Goal: Information Seeking & Learning: Learn about a topic

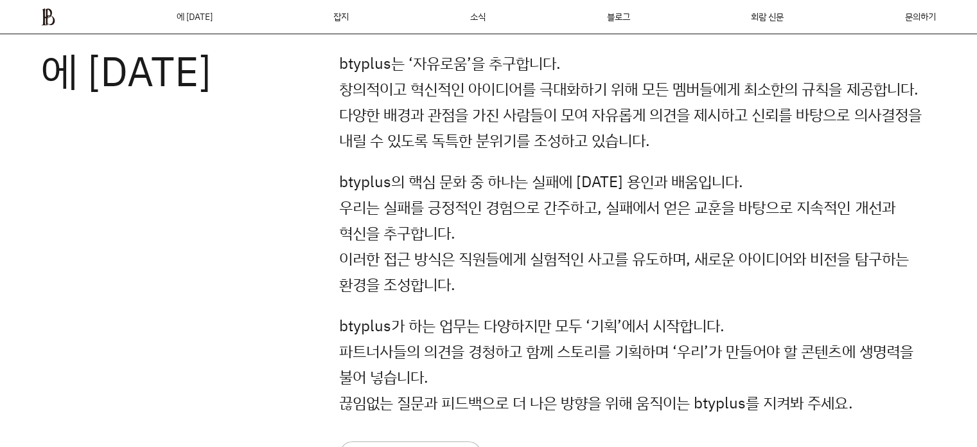
scroll to position [853, 0]
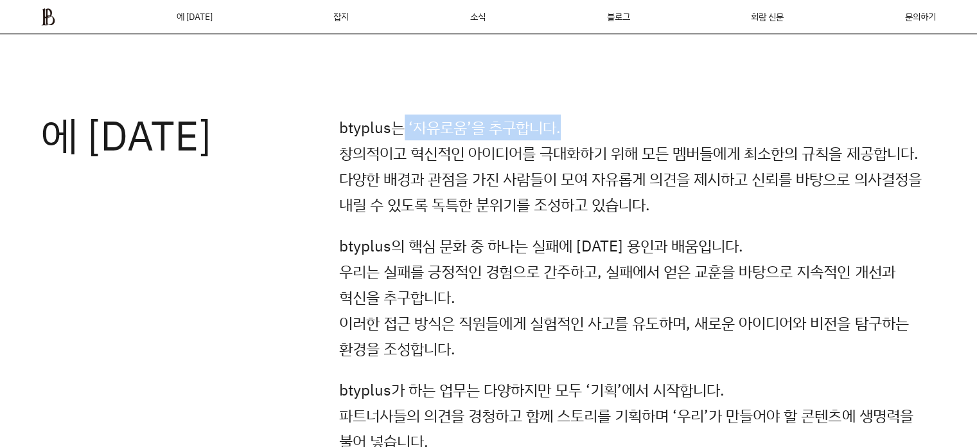
drag, startPoint x: 404, startPoint y: 130, endPoint x: 613, endPoint y: 141, distance: 209.8
click at [613, 141] on p "btyplus는 ‘자유로움’을 추구합니다. 창의적이고 혁신적인 아이디어를 극대화하기 위해 모든 멤버들에게 최소한의 규칙을 제공합니다. 다양한 …" at bounding box center [637, 165] width 597 height 103
click at [612, 177] on p "btyplus는 ‘자유로움’을 추구합니다. 창의적이고 혁신적인 아이디어를 극대화하기 위해 모든 멤버들에게 최소한의 규칙을 제공합니다. 다양한 …" at bounding box center [637, 165] width 597 height 103
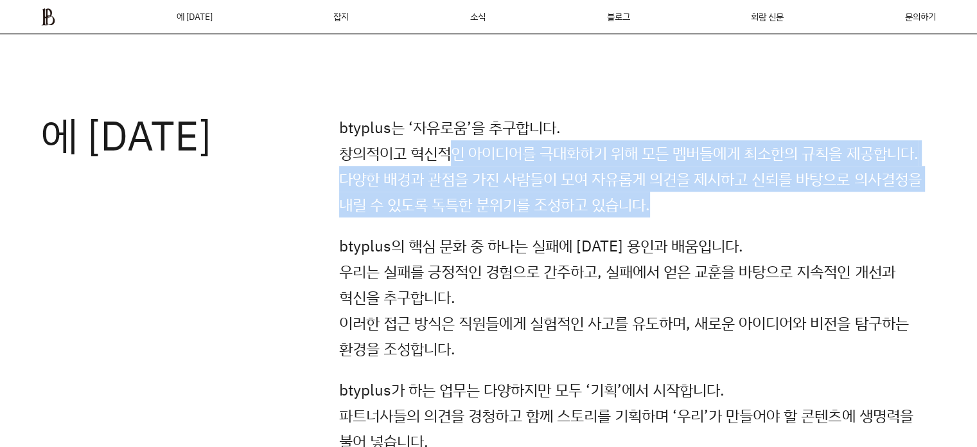
drag, startPoint x: 454, startPoint y: 156, endPoint x: 936, endPoint y: 199, distance: 483.9
click at [936, 199] on p "btyplus는 ‘자유로움’을 추구합니다. 창의적이고 혁신적인 아이디어를 극대화하기 위해 모든 멤버들에게 최소한의 규칙을 제공합니다. 다양한 …" at bounding box center [637, 165] width 597 height 103
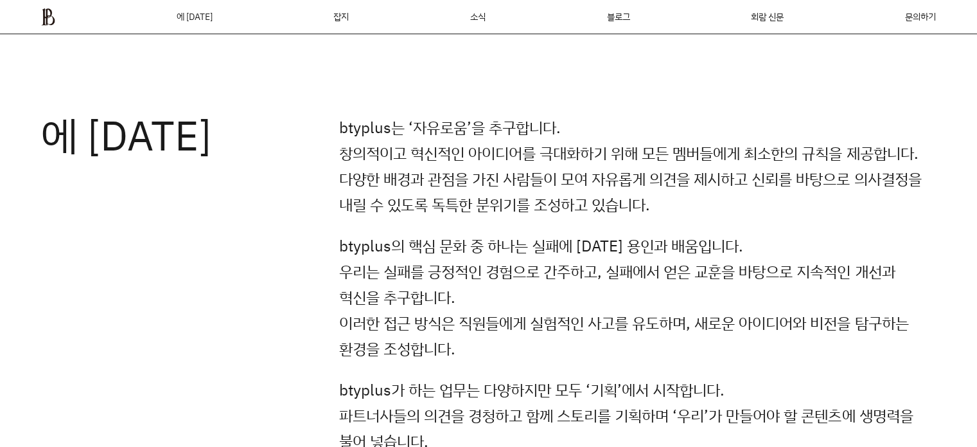
click at [760, 225] on div "btyplus는 ‘자유로움’을 추구합니다. 창의적이고 혁신적인 아이디어를 극대화하기 위해 모든 멤버들에게 최소한의 규칙을 제공합니다. 다양한 …" at bounding box center [637, 323] width 597 height 418
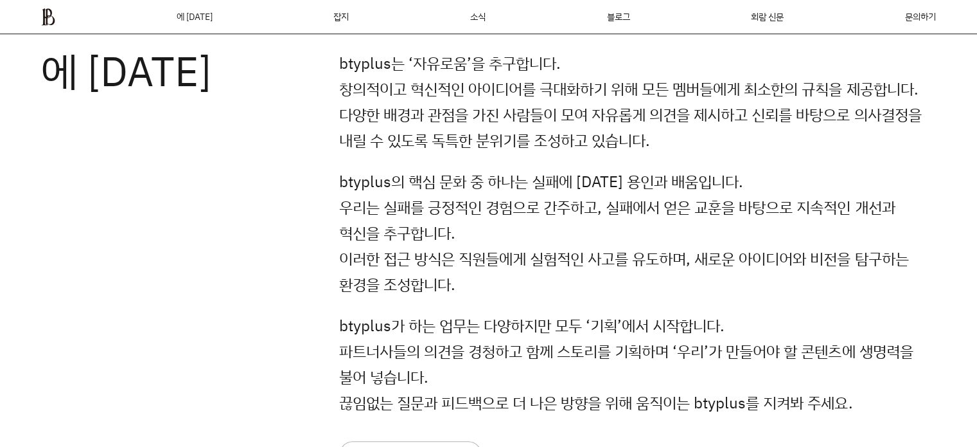
scroll to position [982, 0]
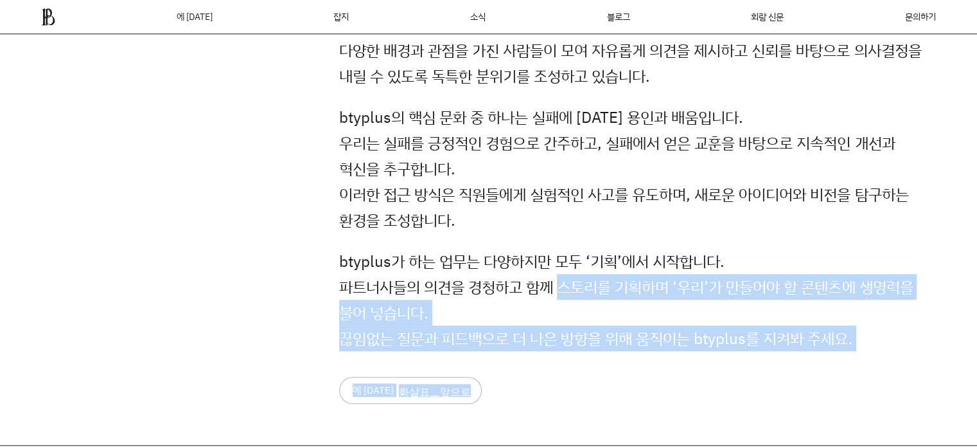
drag, startPoint x: 561, startPoint y: 298, endPoint x: 869, endPoint y: 352, distance: 312.6
click at [869, 352] on div "btyplus는 ‘자유로움’을 추구합니다. 창의적이고 혁신적인 아이디어를 극대화하기 위해 모든 멤버들에게 최소한의 규칙을 제공합니다. 다양한 …" at bounding box center [637, 195] width 597 height 418
click at [763, 364] on div "btyplus는 ‘자유로움’을 추구합니다. 창의적이고 혁신적인 아이디어를 극대화하기 위해 모든 멤버들에게 최소한의 규칙을 제공합니다. 다양한 …" at bounding box center [637, 195] width 597 height 418
click at [596, 354] on div "btyplus는 ‘자유로움’을 추구합니다. 창의적이고 혁신적인 아이디어를 극대화하기 위해 모든 멤버들에게 최소한의 규칙을 제공합니다. 다양한 …" at bounding box center [637, 195] width 597 height 418
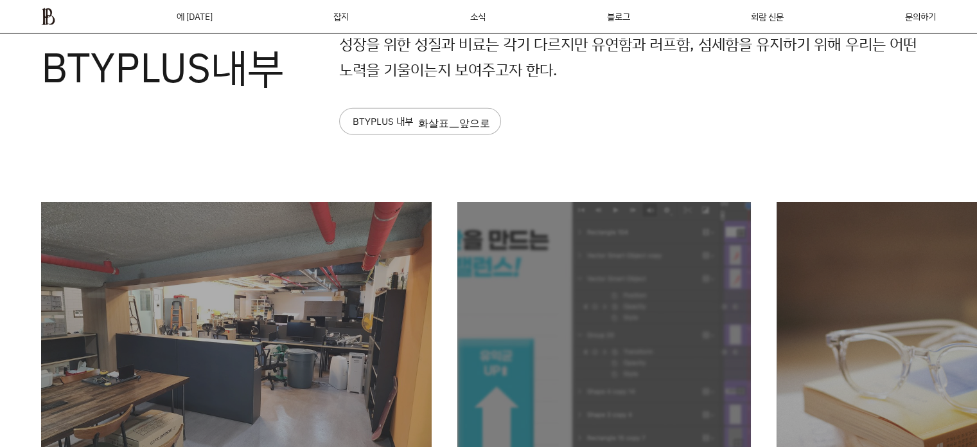
scroll to position [3167, 0]
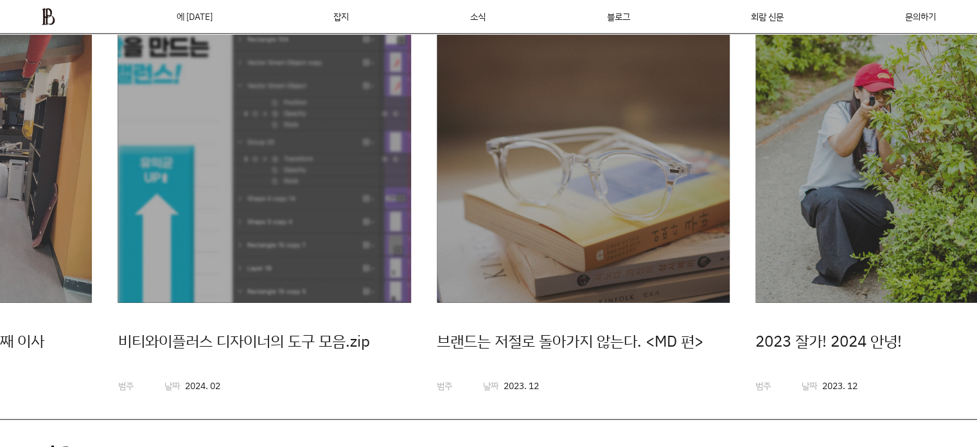
click at [202, 211] on img "2 / 20" at bounding box center [264, 155] width 293 height 293
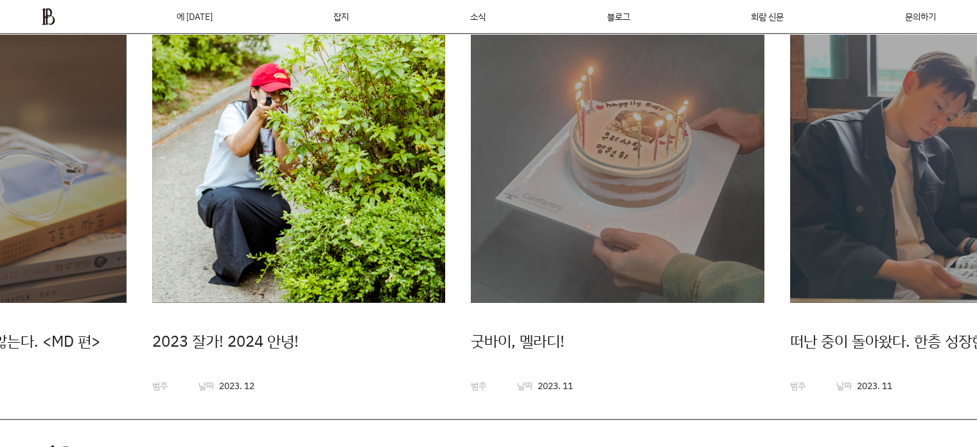
click at [291, 270] on img "4 / 20" at bounding box center [298, 155] width 293 height 293
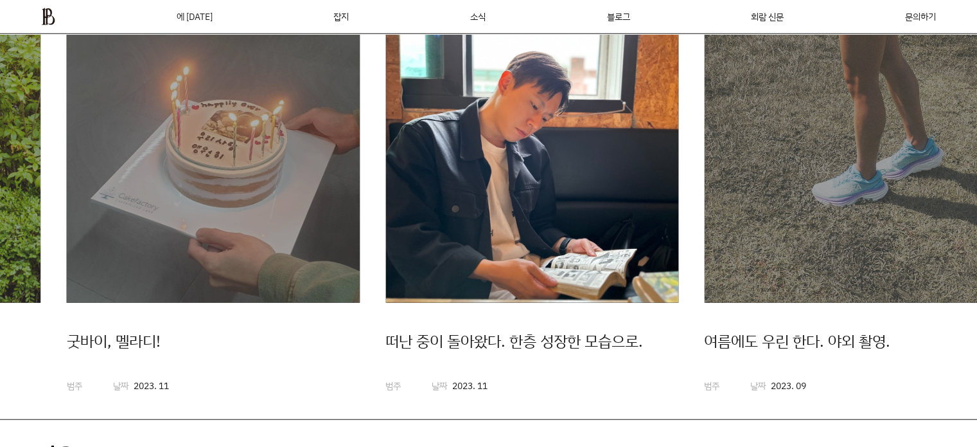
click at [386, 231] on img "6 / 20" at bounding box center [532, 155] width 293 height 293
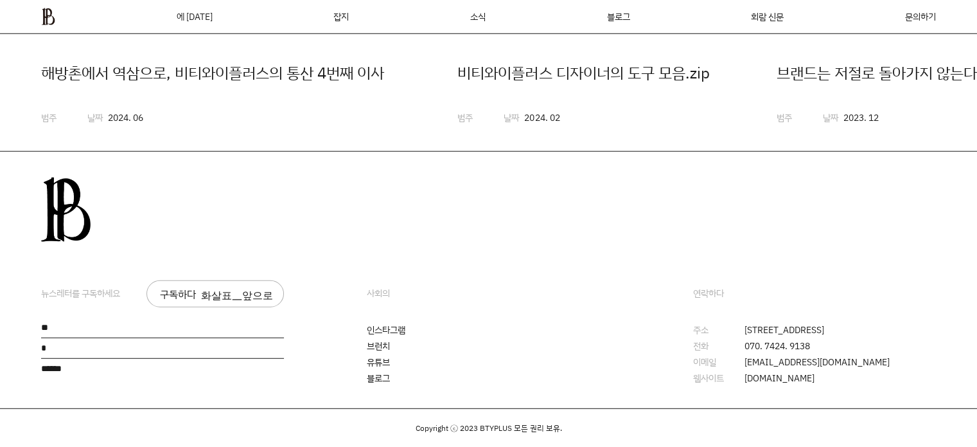
scroll to position [3071, 0]
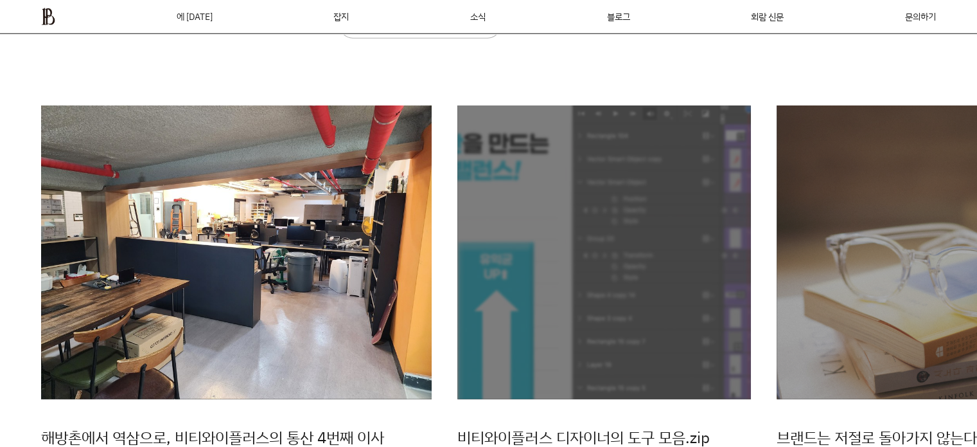
click at [321, 301] on img "1 / 20" at bounding box center [236, 251] width 391 height 293
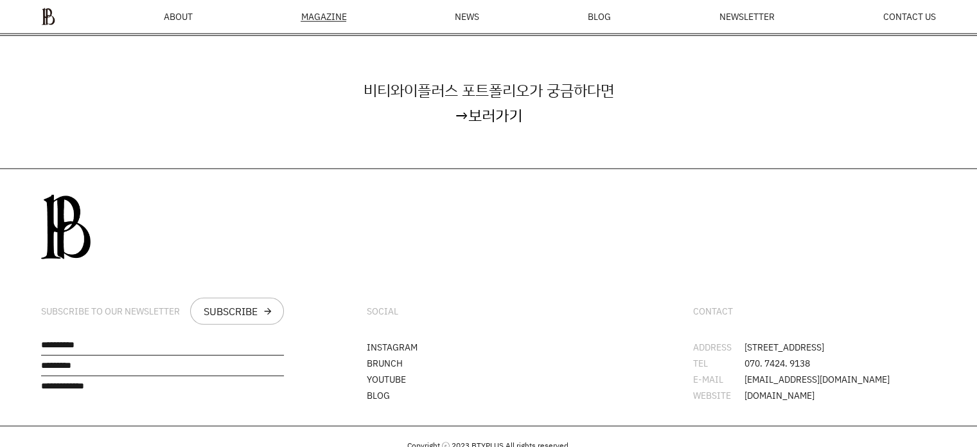
scroll to position [3540, 0]
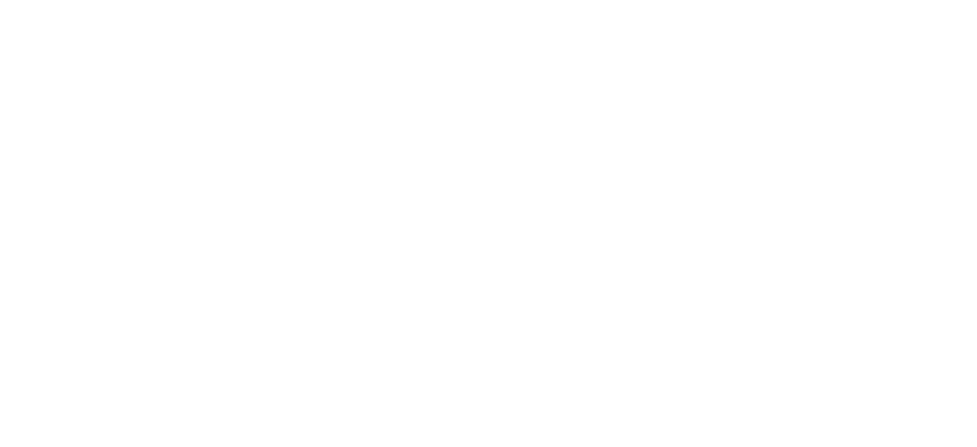
drag, startPoint x: 0, startPoint y: 0, endPoint x: 539, endPoint y: 192, distance: 571.8
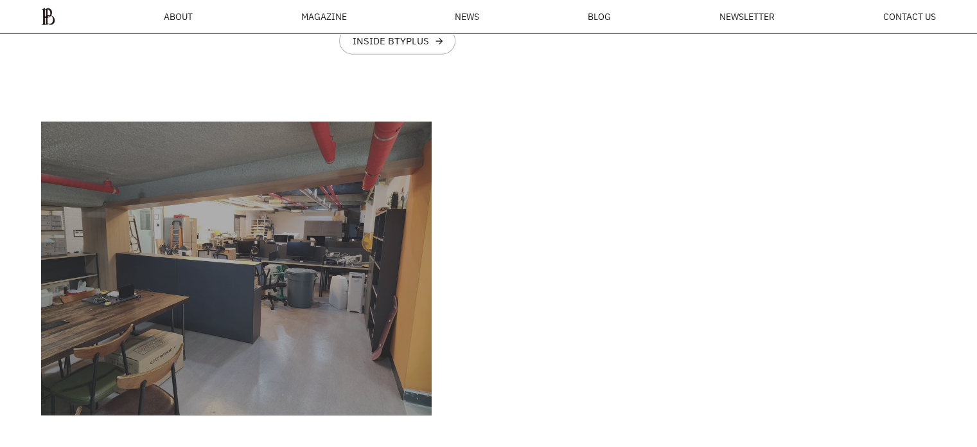
scroll to position [3071, 0]
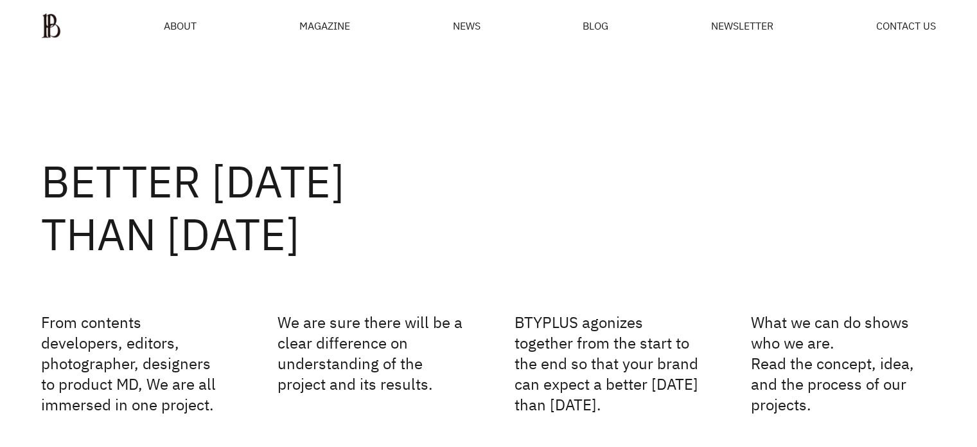
drag, startPoint x: 978, startPoint y: 0, endPoint x: 701, endPoint y: 125, distance: 304.0
click at [701, 125] on div "BETTER TOMORROW THAN YESTERDAY From contents developers, editors, photographer,…" at bounding box center [488, 254] width 977 height 404
click at [173, 28] on span "ABOUT" at bounding box center [180, 26] width 33 height 10
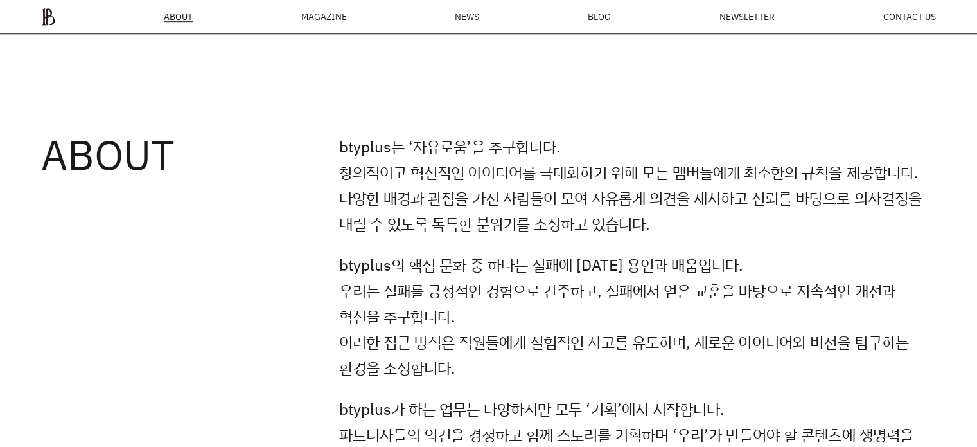
scroll to position [882, 0]
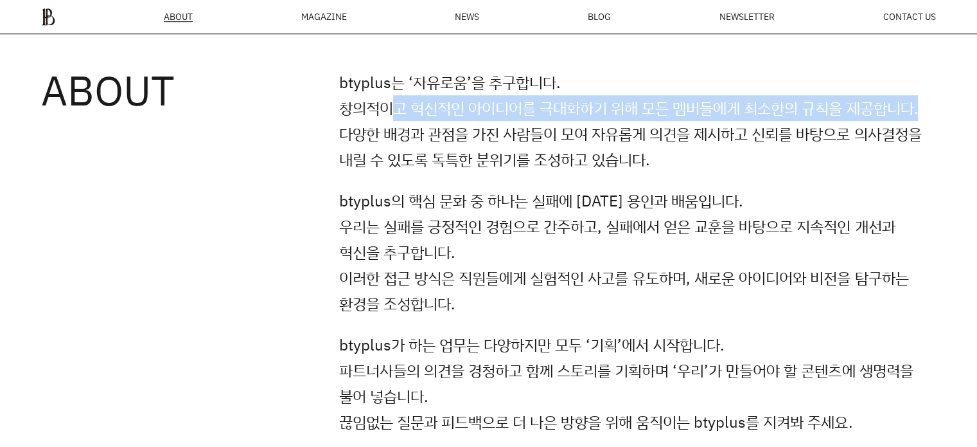
drag, startPoint x: 388, startPoint y: 107, endPoint x: 928, endPoint y: 112, distance: 540.5
click at [928, 112] on p "btyplus는 ‘자유로움’을 추구합니다. 창의적이고 혁신적인 아이디어를 극대화하기 위해 모든 멤버들에게 최소한의 규칙을 제공합니다. 다양한 …" at bounding box center [637, 120] width 597 height 103
click at [823, 117] on p "btyplus는 ‘자유로움’을 추구합니다. 창의적이고 혁신적인 아이디어를 극대화하기 위해 모든 멤버들에게 최소한의 규칙을 제공합니다. 다양한 …" at bounding box center [637, 120] width 597 height 103
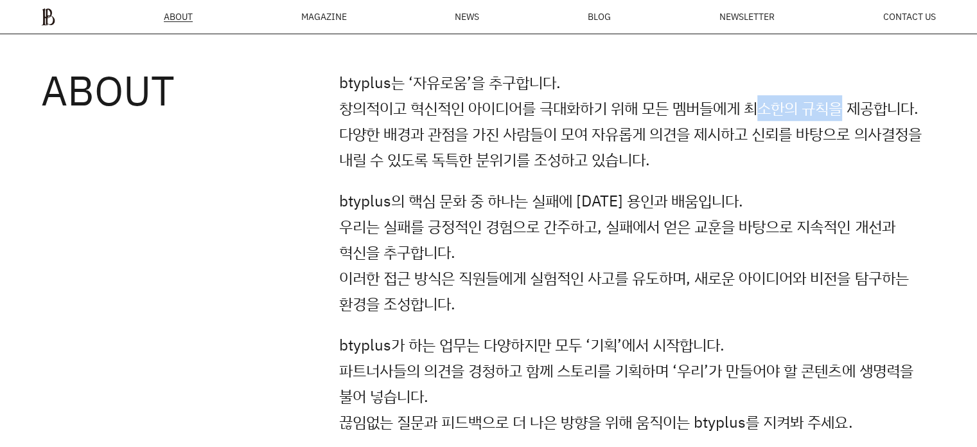
drag, startPoint x: 772, startPoint y: 107, endPoint x: 851, endPoint y: 107, distance: 78.4
click at [851, 107] on p "btyplus는 ‘자유로움’을 추구합니다. 창의적이고 혁신적인 아이디어를 극대화하기 위해 모든 멤버들에게 최소한의 규칙을 제공합니다. 다양한 …" at bounding box center [637, 120] width 597 height 103
drag, startPoint x: 863, startPoint y: 106, endPoint x: 907, endPoint y: 110, distance: 43.9
click at [907, 110] on p "btyplus는 ‘자유로움’을 추구합니다. 창의적이고 혁신적인 아이디어를 극대화하기 위해 모든 멤버들에게 최소한의 규칙을 제공합니다. 다양한 …" at bounding box center [637, 120] width 597 height 103
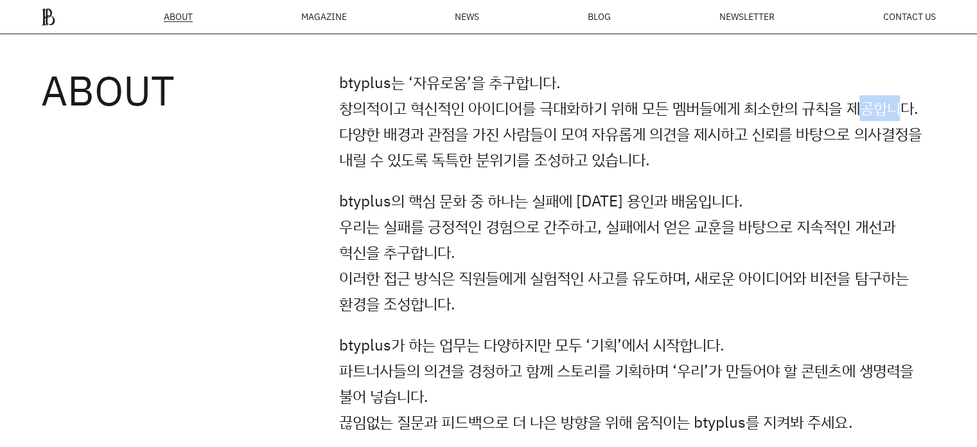
click at [910, 110] on p "btyplus는 ‘자유로움’을 추구합니다. 창의적이고 혁신적인 아이디어를 극대화하기 위해 모든 멤버들에게 최소한의 규칙을 제공합니다. 다양한 …" at bounding box center [637, 120] width 597 height 103
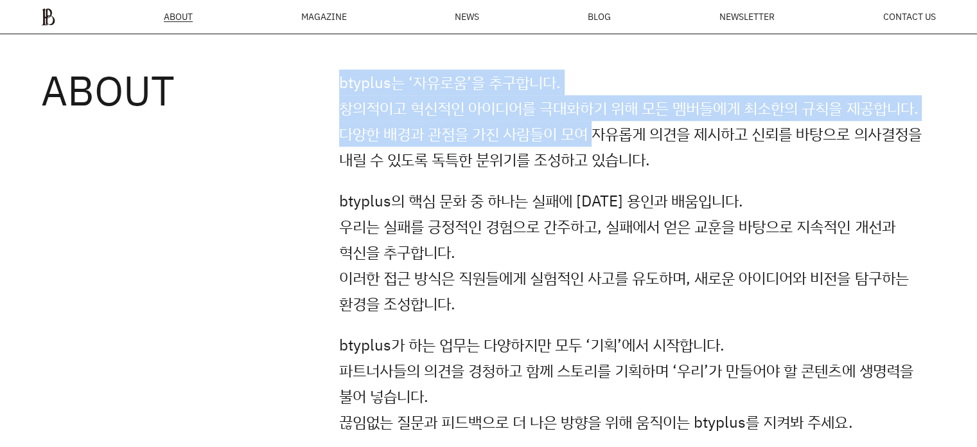
drag, startPoint x: 328, startPoint y: 136, endPoint x: 599, endPoint y: 133, distance: 270.6
click at [599, 133] on div "ABOUT btyplus는 ‘자유로움’을 추구합니다. 창의적이고 혁신적인 아이디어를 극대화하기 위해 모든 멤버들에게 최소한의 규칙을 제공합니다…" at bounding box center [488, 248] width 977 height 562
click at [599, 133] on p "btyplus는 ‘자유로움’을 추구합니다. 창의적이고 혁신적인 아이디어를 극대화하기 위해 모든 멤버들에게 최소한의 규칙을 제공합니다. 다양한 …" at bounding box center [637, 120] width 597 height 103
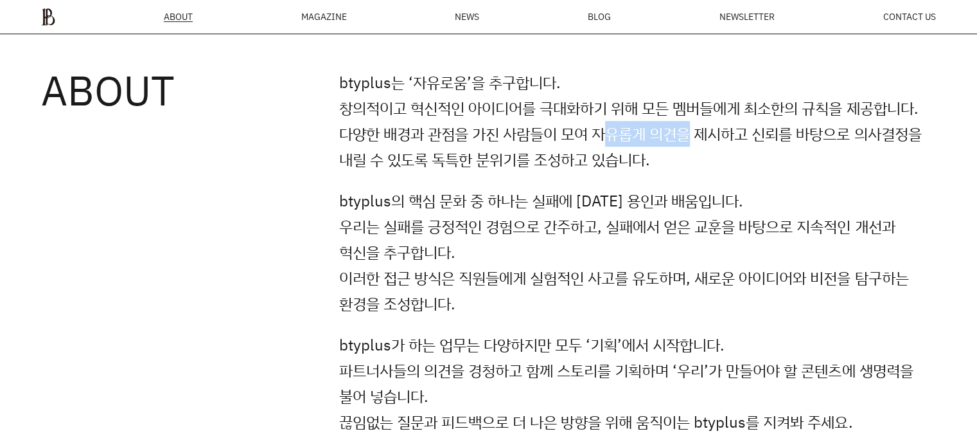
scroll to position [0, 0]
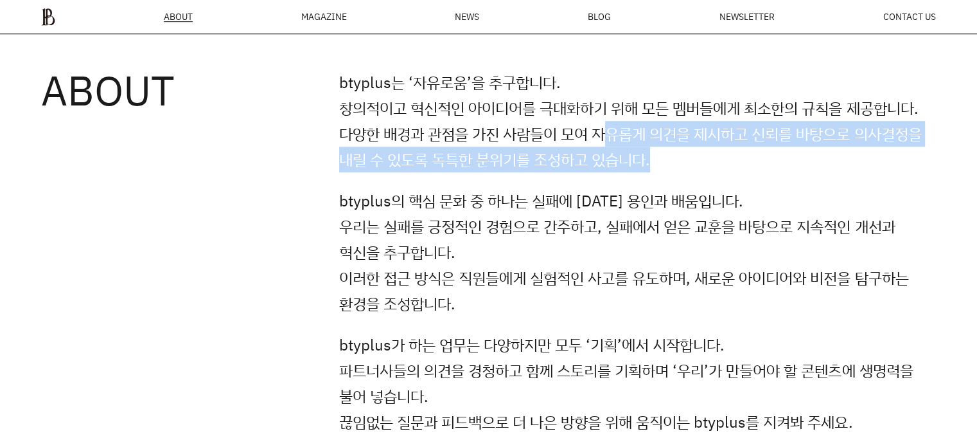
drag, startPoint x: 615, startPoint y: 134, endPoint x: 751, endPoint y: 148, distance: 137.0
click at [751, 148] on p "btyplus는 ‘자유로움’을 추구합니다. 창의적이고 혁신적인 아이디어를 극대화하기 위해 모든 멤버들에게 최소한의 규칙을 제공합니다. 다양한 …" at bounding box center [637, 120] width 597 height 103
click at [752, 148] on p "btyplus는 ‘자유로움’을 추구합니다. 창의적이고 혁신적인 아이디어를 극대화하기 위해 모든 멤버들에게 최소한의 규칙을 제공합니다. 다양한 …" at bounding box center [637, 120] width 597 height 103
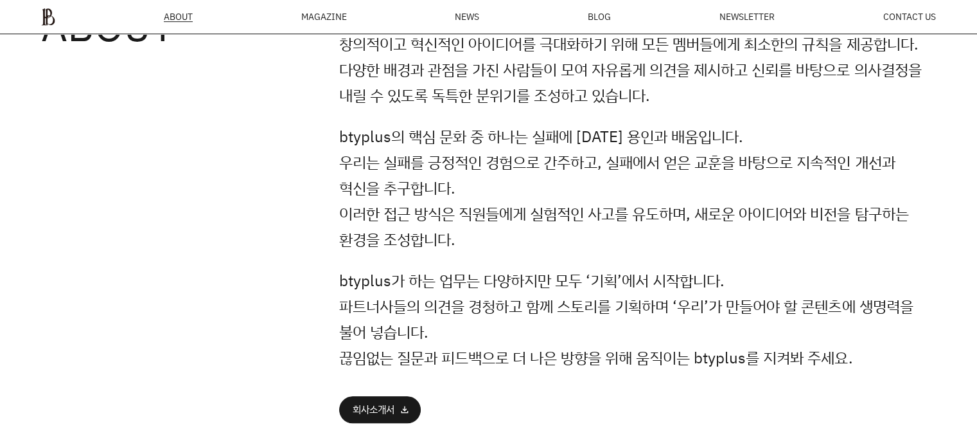
scroll to position [882, 0]
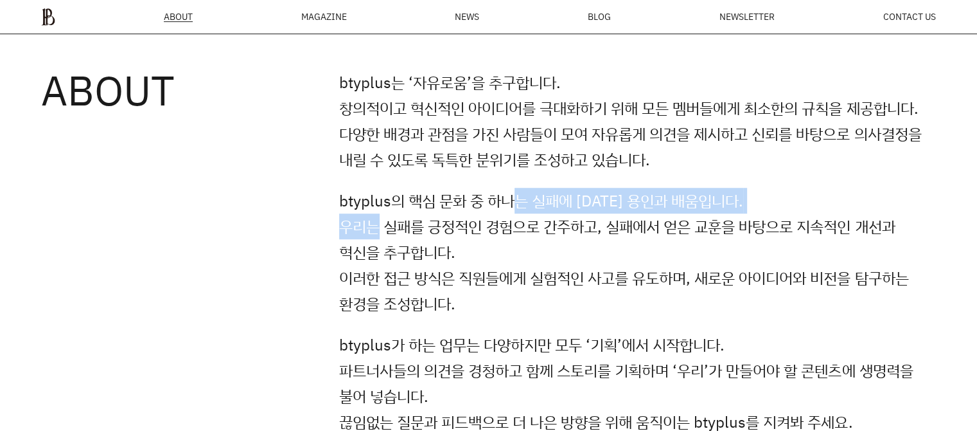
drag, startPoint x: 375, startPoint y: 217, endPoint x: 512, endPoint y: 210, distance: 136.4
click at [512, 210] on p "btyplus의 핵심 문화 중 하나는 실패에 대한 용인과 배움입니다. 우리는 실패를 긍정적인 경험으로 간주하고, 실패에서 얻은 교훈을 바탕으로…" at bounding box center [637, 252] width 597 height 129
drag, startPoint x: 562, startPoint y: 210, endPoint x: 731, endPoint y: 202, distance: 168.5
click at [731, 202] on p "btyplus의 핵심 문화 중 하나는 실패에 대한 용인과 배움입니다. 우리는 실패를 긍정적인 경험으로 간주하고, 실패에서 얻은 교훈을 바탕으로…" at bounding box center [637, 252] width 597 height 129
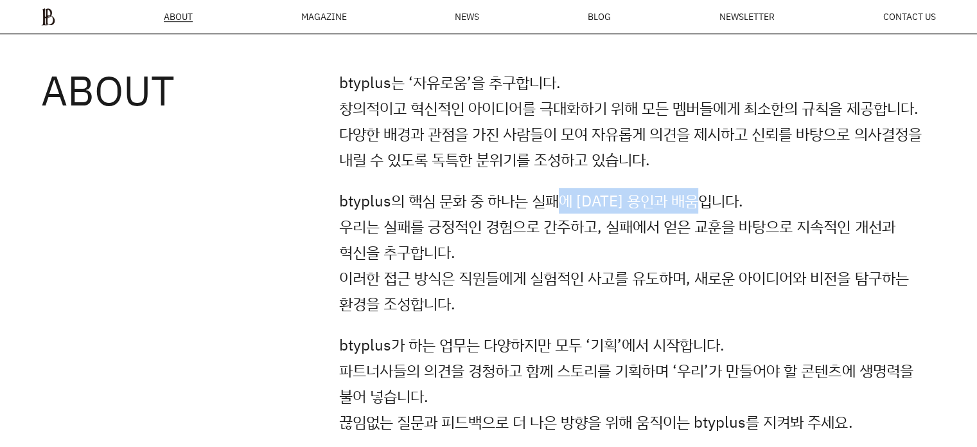
click at [731, 202] on p "btyplus의 핵심 문화 중 하나는 실패에 대한 용인과 배움입니다. 우리는 실패를 긍정적인 경험으로 간주하고, 실패에서 얻은 교훈을 바탕으로…" at bounding box center [637, 252] width 597 height 129
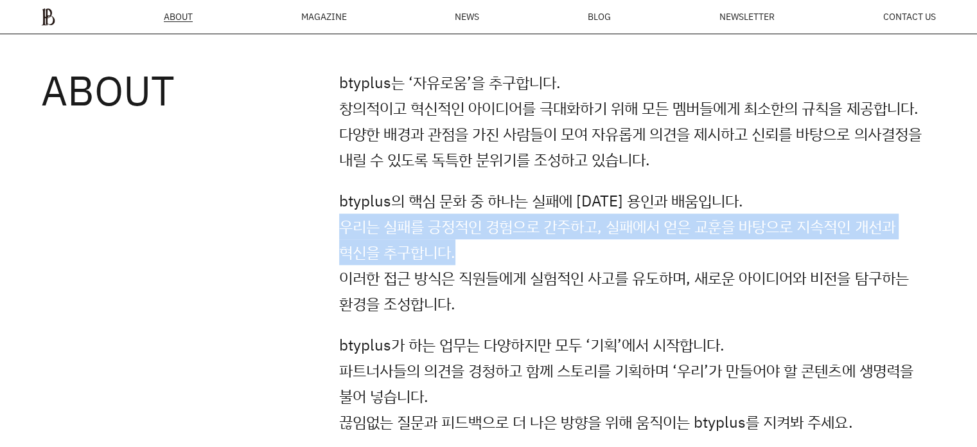
drag, startPoint x: 345, startPoint y: 225, endPoint x: 483, endPoint y: 253, distance: 140.3
click at [483, 253] on p "btyplus의 핵심 문화 중 하나는 실패에 대한 용인과 배움입니다. 우리는 실패를 긍정적인 경험으로 간주하고, 실패에서 얻은 교훈을 바탕으로…" at bounding box center [637, 252] width 597 height 129
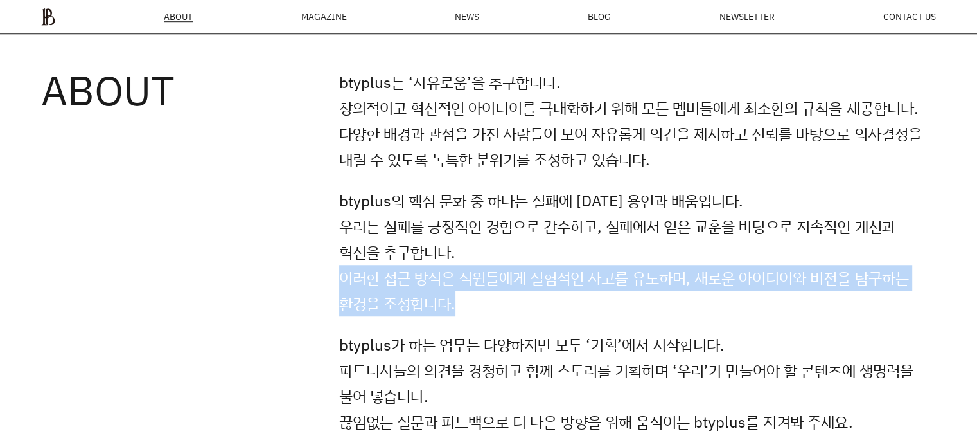
drag, startPoint x: 342, startPoint y: 279, endPoint x: 470, endPoint y: 308, distance: 131.9
click at [470, 308] on p "btyplus의 핵심 문화 중 하나는 실패에 대한 용인과 배움입니다. 우리는 실패를 긍정적인 경험으로 간주하고, 실패에서 얻은 교훈을 바탕으로…" at bounding box center [637, 252] width 597 height 129
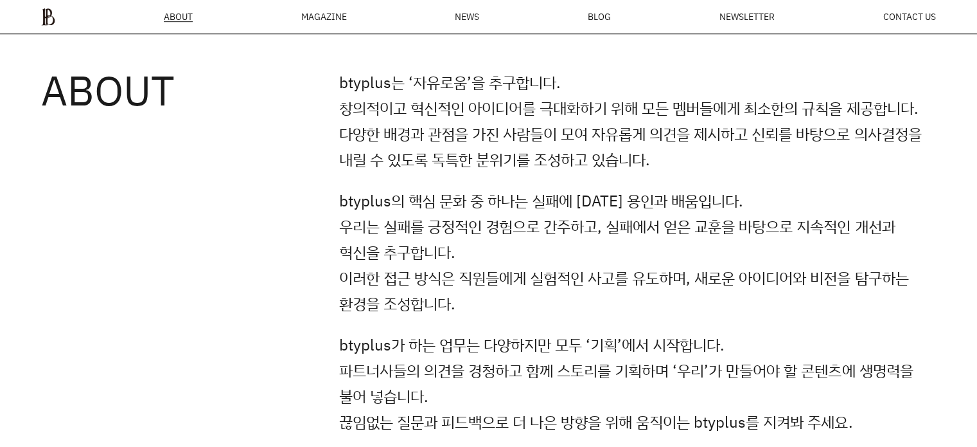
scroll to position [946, 0]
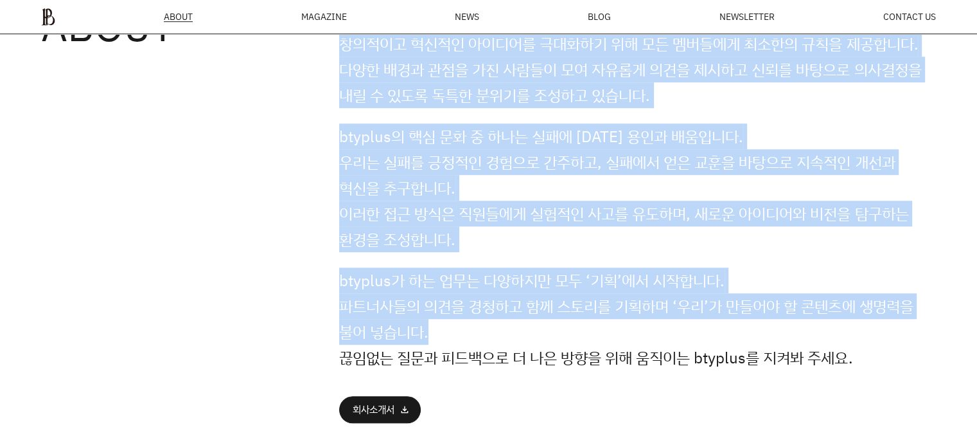
drag, startPoint x: 338, startPoint y: 279, endPoint x: 463, endPoint y: 335, distance: 136.9
click at [463, 335] on div "ABOUT btyplus는 ‘자유로움’을 추구합니다. 창의적이고 혁신적인 아이디어를 극대화하기 위해 모든 멤버들에게 최소한의 규칙을 제공합니다…" at bounding box center [488, 183] width 977 height 562
click at [463, 335] on p "btyplus가 하는 업무는 다양하지만 모두 ‘기획’에서 시작합니다. 파트너사들의 의견을 경청하고 함께 스토리를 기획하며 ‘우리’가 만들어야 …" at bounding box center [637, 318] width 597 height 103
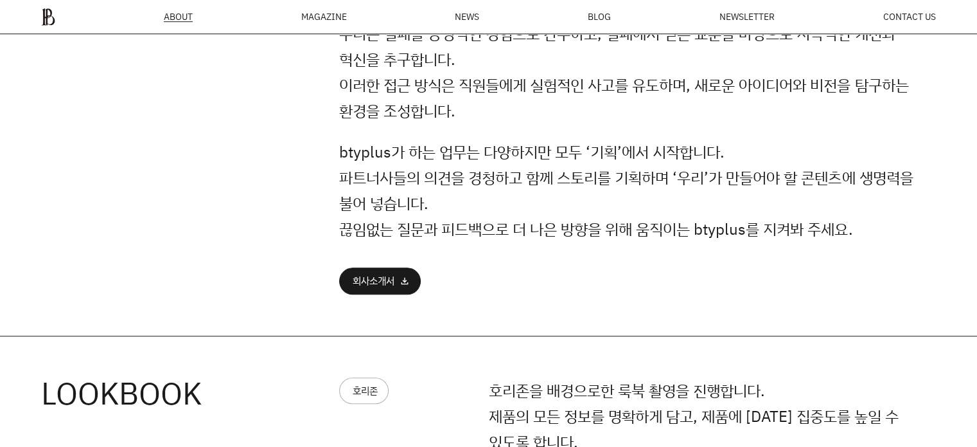
scroll to position [1139, 0]
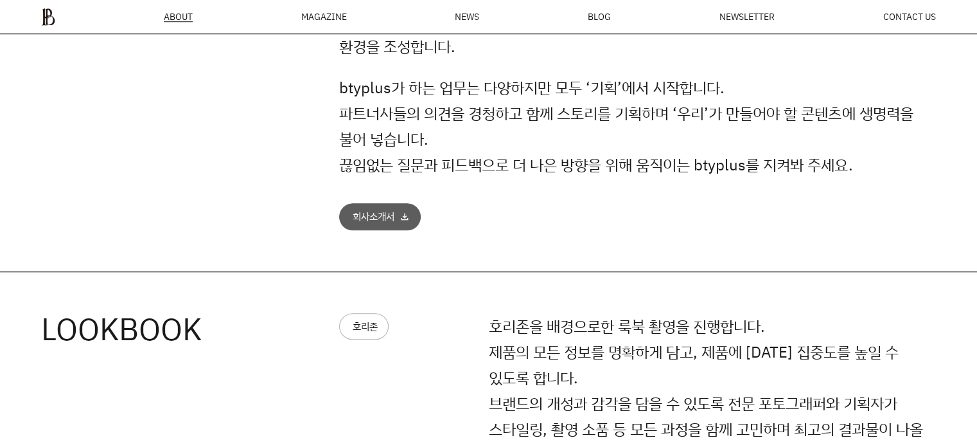
drag, startPoint x: 361, startPoint y: 178, endPoint x: 373, endPoint y: 211, distance: 35.6
click at [362, 183] on div "btyplus는 ‘자유로움’을 추구합니다. 창의적이고 혁신적인 아이디어를 극대화하기 위해 모든 멤버들에게 최소한의 규칙을 제공합니다. 다양한 …" at bounding box center [637, 21] width 597 height 418
click at [373, 211] on div "회사소개서" at bounding box center [374, 216] width 42 height 10
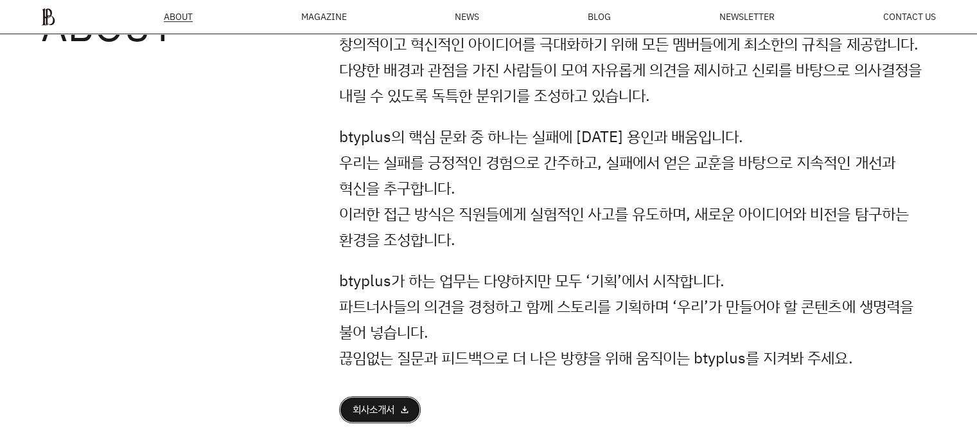
scroll to position [882, 0]
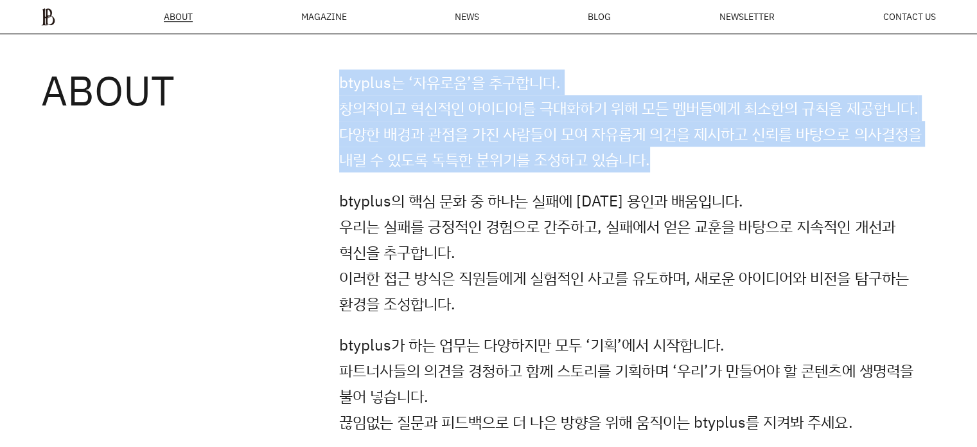
drag, startPoint x: 339, startPoint y: 79, endPoint x: 735, endPoint y: 171, distance: 407.0
click at [735, 171] on div "ABOUT btyplus는 ‘자유로움’을 추구합니다. 창의적이고 혁신적인 아이디어를 극대화하기 위해 모든 멤버들에게 최소한의 규칙을 제공합니다…" at bounding box center [488, 248] width 977 height 562
click at [735, 171] on p "btyplus는 ‘자유로움’을 추구합니다. 창의적이고 혁신적인 아이디어를 극대화하기 위해 모든 멤버들에게 최소한의 규칙을 제공합니다. 다양한 …" at bounding box center [637, 120] width 597 height 103
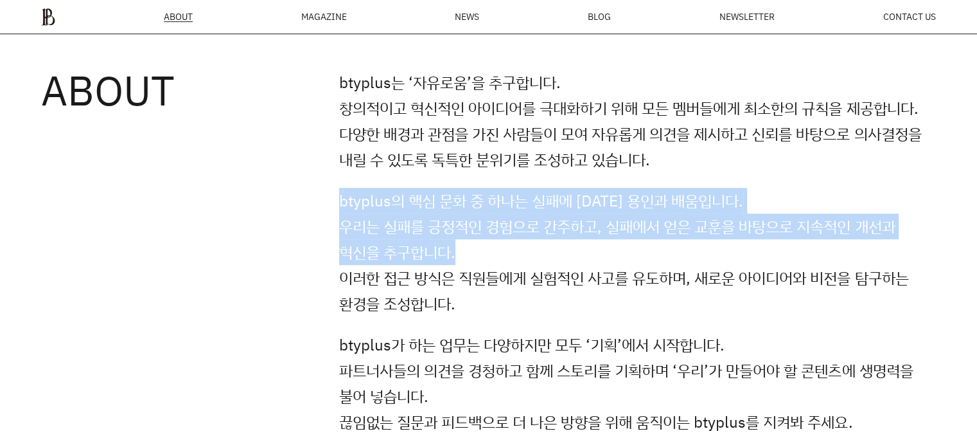
drag, startPoint x: 339, startPoint y: 201, endPoint x: 476, endPoint y: 253, distance: 145.9
click at [476, 253] on p "btyplus의 핵심 문화 중 하나는 실패에 대한 용인과 배움입니다. 우리는 실패를 긍정적인 경험으로 간주하고, 실패에서 얻은 교훈을 바탕으로…" at bounding box center [637, 252] width 597 height 129
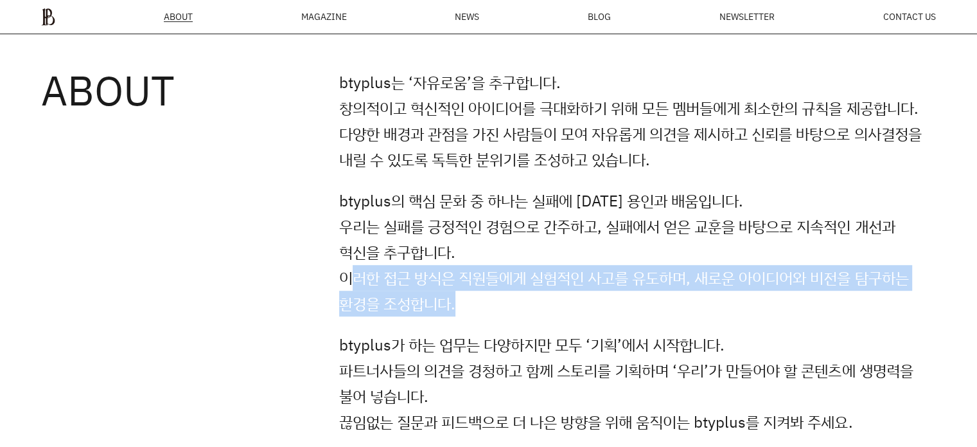
drag, startPoint x: 368, startPoint y: 290, endPoint x: 484, endPoint y: 313, distance: 118.0
click at [468, 309] on p "btyplus의 핵심 문화 중 하나는 실패에 대한 용인과 배움입니다. 우리는 실패를 긍정적인 경험으로 간주하고, 실패에서 얻은 교훈을 바탕으로…" at bounding box center [637, 252] width 597 height 129
click at [484, 313] on p "btyplus의 핵심 문화 중 하나는 실패에 대한 용인과 배움입니다. 우리는 실패를 긍정적인 경험으로 간주하고, 실패에서 얻은 교훈을 바탕으로…" at bounding box center [637, 252] width 597 height 129
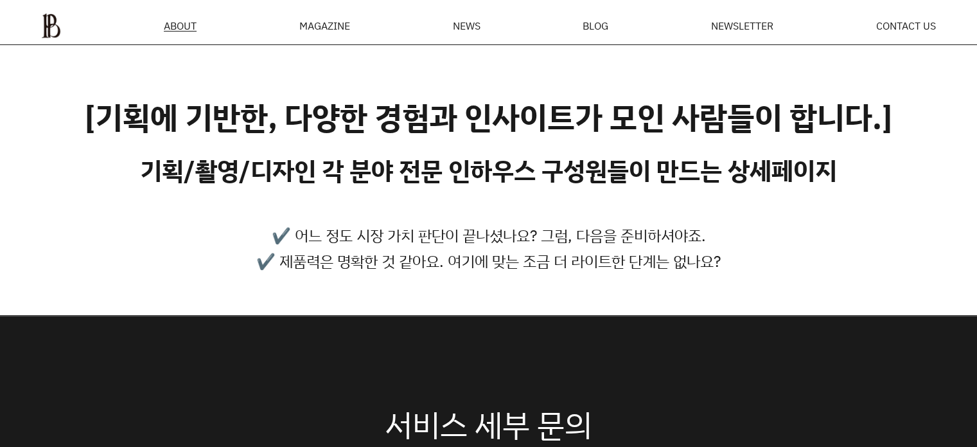
scroll to position [0, 0]
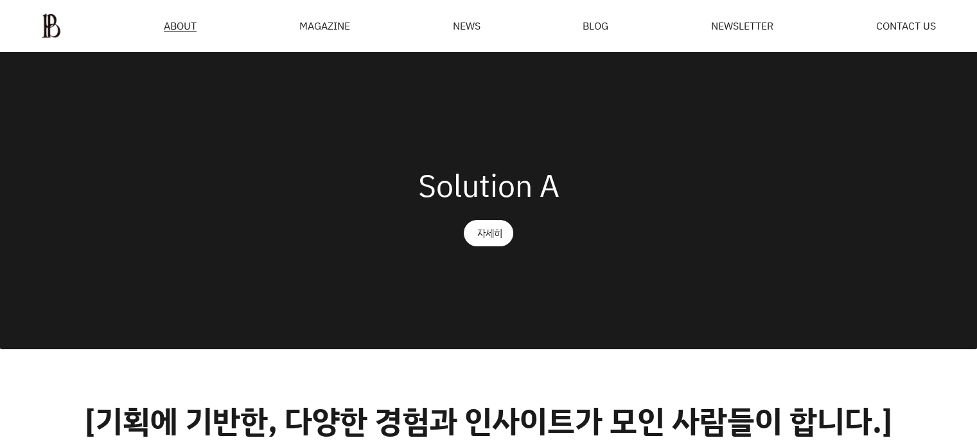
click at [271, 150] on div "Solution A 자세히" at bounding box center [488, 200] width 977 height 296
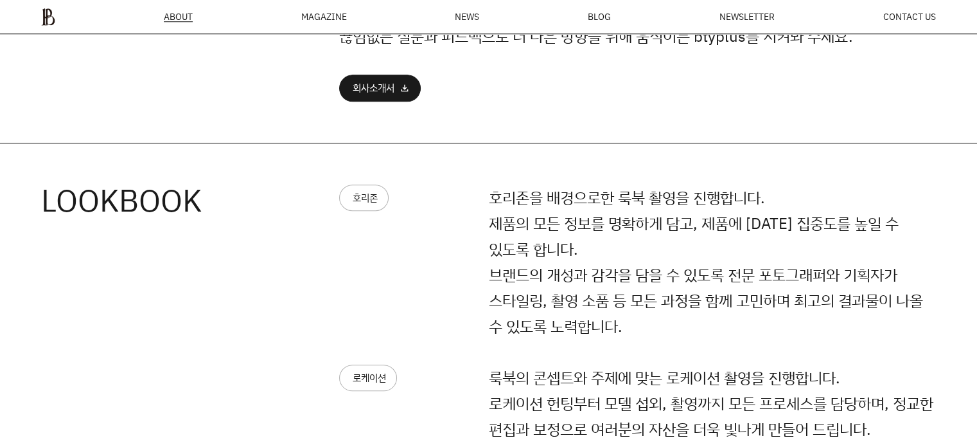
scroll to position [1396, 0]
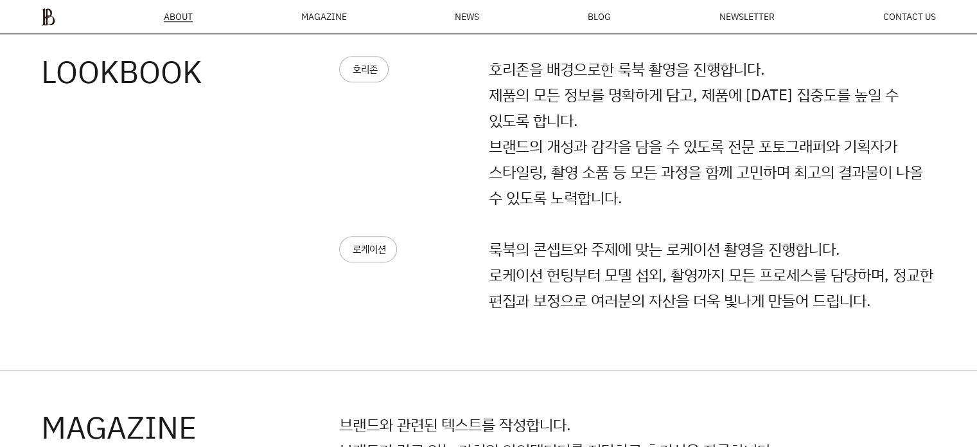
click at [388, 245] on div "로케이션" at bounding box center [368, 249] width 58 height 26
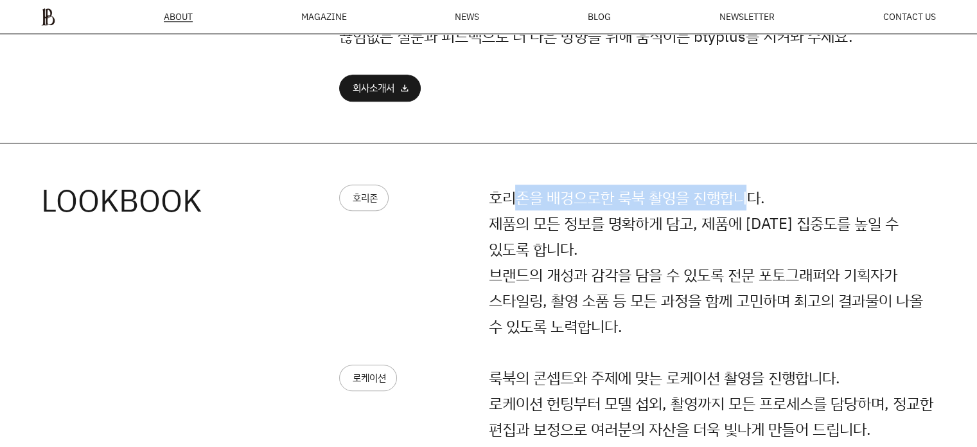
drag, startPoint x: 512, startPoint y: 190, endPoint x: 753, endPoint y: 190, distance: 241.0
click at [753, 190] on p "호리존을 배경으로한 룩북 촬영을 진행합니다. 제품의 모든 정보를 명확하게 담고, 제품에 대한 집중도를 높일 수 있도록 합니다. 브랜드의 개성과…" at bounding box center [712, 261] width 448 height 154
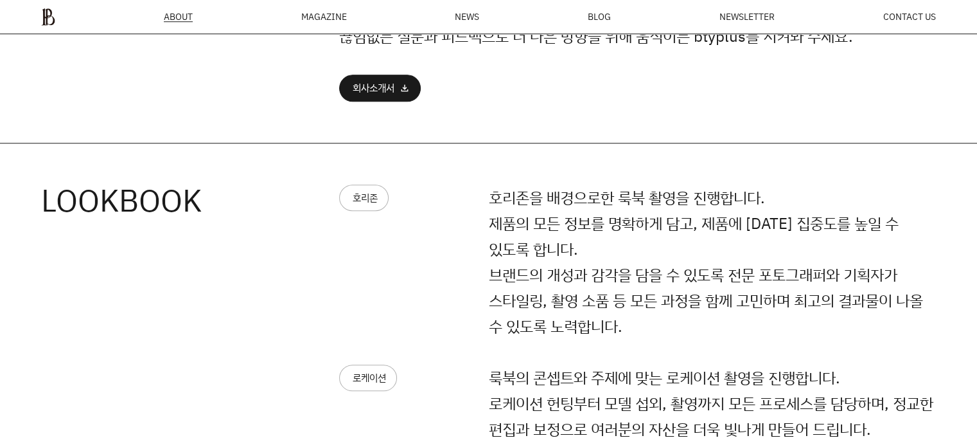
click at [758, 195] on p "호리존을 배경으로한 룩북 촬영을 진행합니다. 제품의 모든 정보를 명확하게 담고, 제품에 대한 집중도를 높일 수 있도록 합니다. 브랜드의 개성과…" at bounding box center [712, 261] width 448 height 154
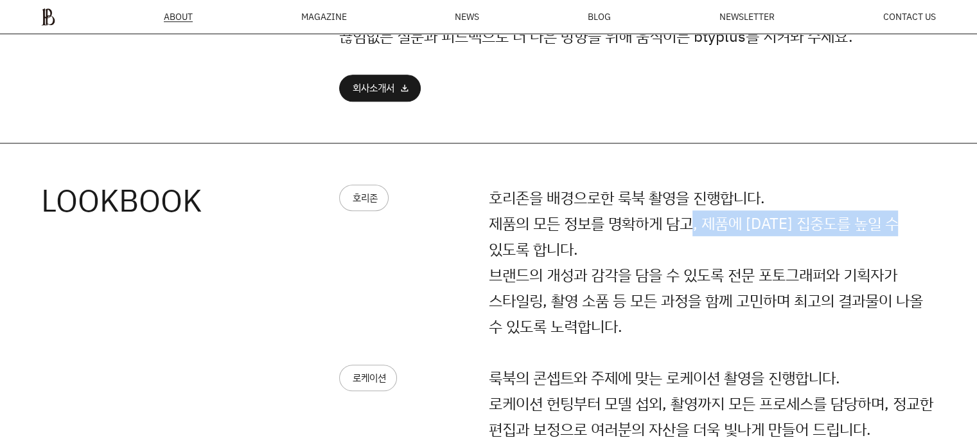
drag, startPoint x: 695, startPoint y: 223, endPoint x: 982, endPoint y: 223, distance: 287.3
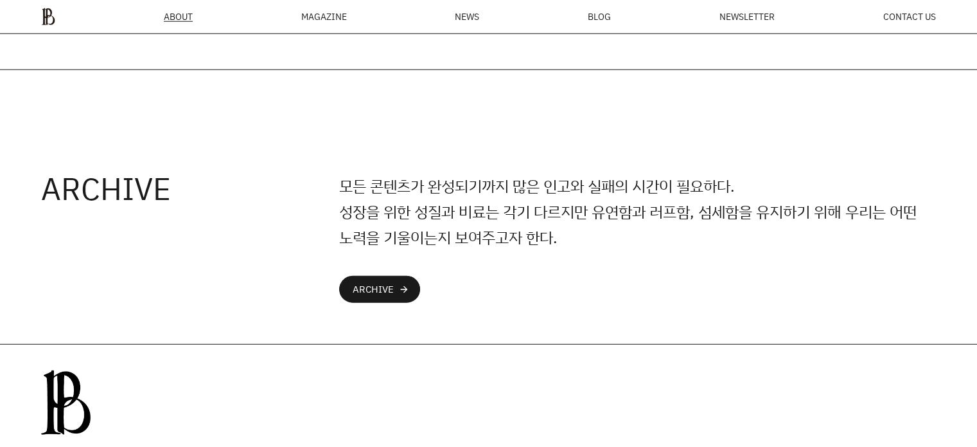
scroll to position [3522, 0]
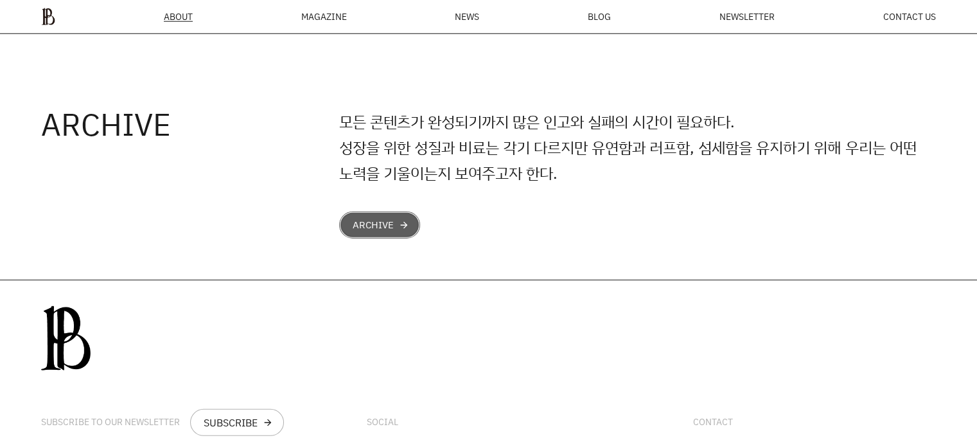
click at [386, 233] on link "ARCHIVE arrow_forward" at bounding box center [379, 224] width 81 height 27
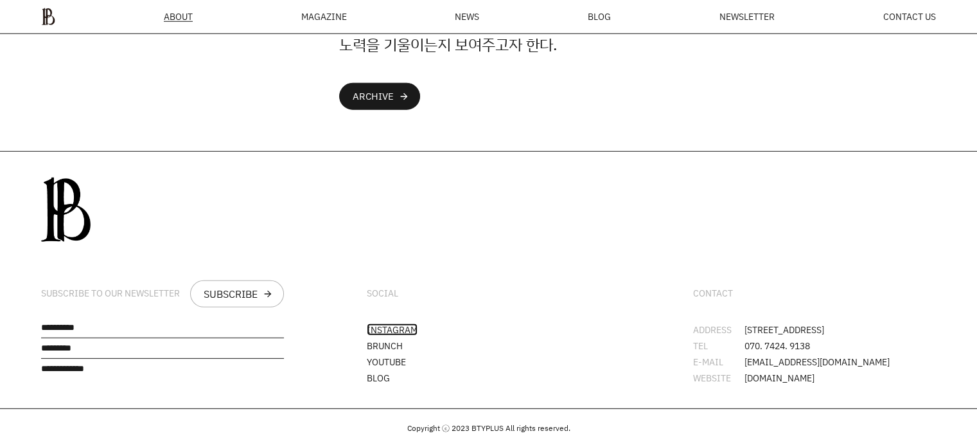
click at [403, 323] on link "INSTAGRAM" at bounding box center [392, 329] width 51 height 12
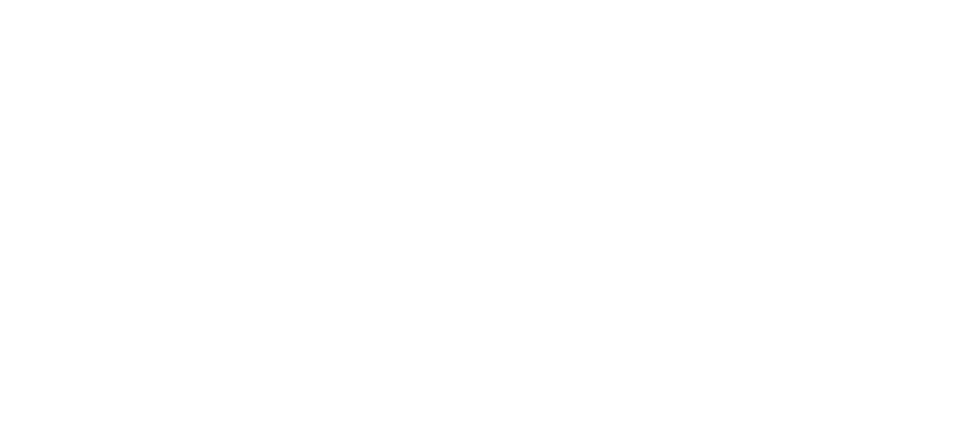
click at [0, 0] on html at bounding box center [0, 0] width 0 height 0
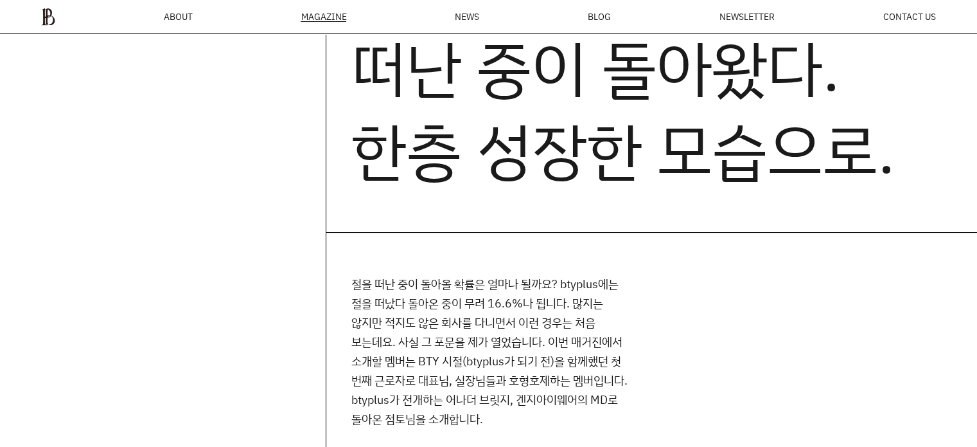
scroll to position [175, 0]
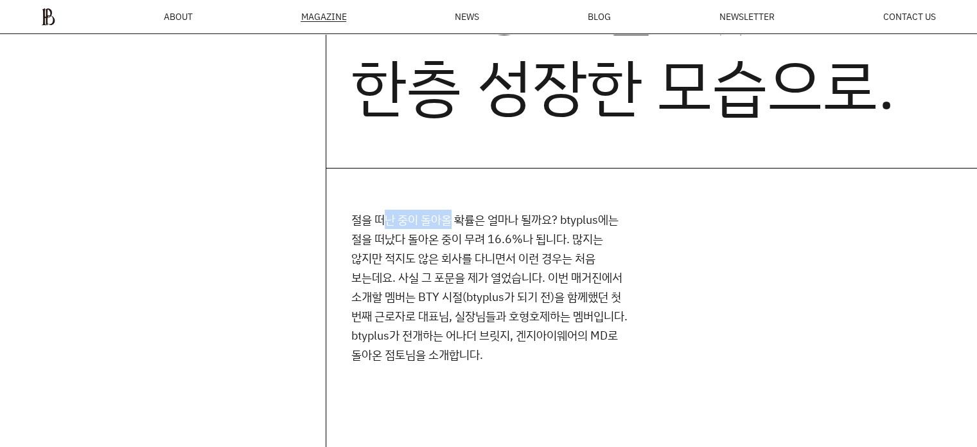
drag, startPoint x: 388, startPoint y: 219, endPoint x: 451, endPoint y: 219, distance: 63.0
click at [451, 219] on p "절을 떠난 중이 돌아올 확률은 얼마나 될까요? btyplus에는 절을 떠났다 돌아온 중이 무려 16.6%나 됩니다. 많지는 않지만 적지도 않은…" at bounding box center [492, 287] width 280 height 154
click at [515, 219] on p "절을 떠난 중이 돌아올 확률은 얼마나 될까요? btyplus에는 절을 떠났다 돌아온 중이 무려 16.6%나 됩니다. 많지는 않지만 적지도 않은…" at bounding box center [492, 287] width 280 height 154
drag, startPoint x: 467, startPoint y: 218, endPoint x: 495, endPoint y: 217, distance: 28.9
click at [495, 217] on p "절을 떠난 중이 돌아올 확률은 얼마나 될까요? btyplus에는 절을 떠났다 돌아온 중이 무려 16.6%나 됩니다. 많지는 않지만 적지도 않은…" at bounding box center [492, 287] width 280 height 154
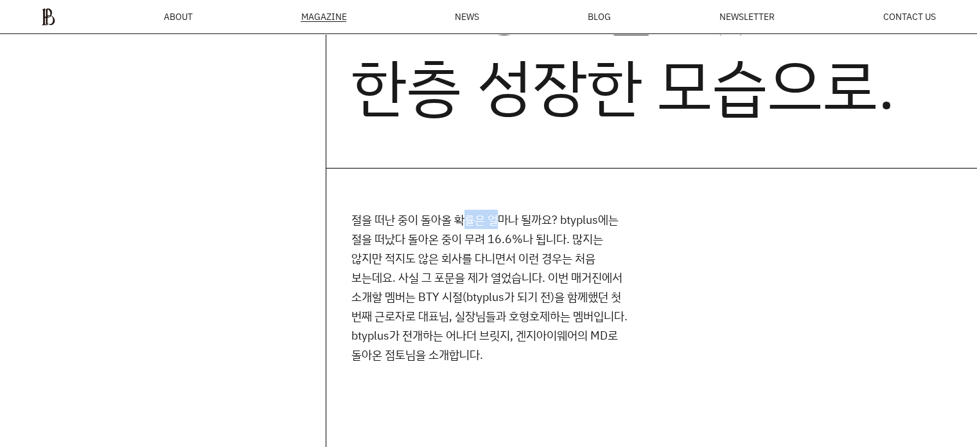
click at [502, 217] on p "절을 떠난 중이 돌아올 확률은 얼마나 될까요? btyplus에는 절을 떠났다 돌아온 중이 무려 16.6%나 됩니다. 많지는 않지만 적지도 않은…" at bounding box center [492, 287] width 280 height 154
drag, startPoint x: 540, startPoint y: 217, endPoint x: 614, endPoint y: 224, distance: 74.2
click at [608, 220] on p "절을 떠난 중이 돌아올 확률은 얼마나 될까요? btyplus에는 절을 떠났다 돌아온 중이 무려 16.6%나 됩니다. 많지는 않지만 적지도 않은…" at bounding box center [492, 287] width 280 height 154
click at [625, 228] on p "절을 떠난 중이 돌아올 확률은 얼마나 될까요? btyplus에는 절을 떠났다 돌아온 중이 무려 16.6%나 됩니다. 많지는 않지만 적지도 않은…" at bounding box center [492, 287] width 280 height 154
drag, startPoint x: 446, startPoint y: 236, endPoint x: 497, endPoint y: 236, distance: 50.8
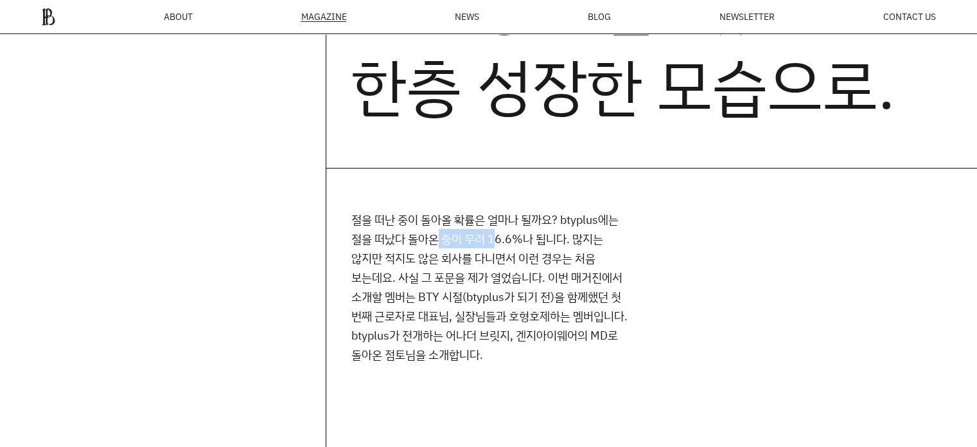
click at [497, 236] on p "절을 떠난 중이 돌아올 확률은 얼마나 될까요? btyplus에는 절을 떠났다 돌아온 중이 무려 16.6%나 됩니다. 많지는 않지만 적지도 않은…" at bounding box center [492, 287] width 280 height 154
click at [515, 234] on p "절을 떠난 중이 돌아올 확률은 얼마나 될까요? btyplus에는 절을 떠났다 돌아온 중이 무려 16.6%나 됩니다. 많지는 않지만 적지도 않은…" at bounding box center [492, 287] width 280 height 154
drag, startPoint x: 520, startPoint y: 234, endPoint x: 580, endPoint y: 234, distance: 59.8
click at [580, 234] on p "절을 떠난 중이 돌아올 확률은 얼마나 될까요? btyplus에는 절을 떠났다 돌아온 중이 무려 16.6%나 됩니다. 많지는 않지만 적지도 않은…" at bounding box center [492, 287] width 280 height 154
click at [585, 238] on p "절을 떠난 중이 돌아올 확률은 얼마나 될까요? btyplus에는 절을 떠났다 돌아온 중이 무려 16.6%나 됩니다. 많지는 않지만 적지도 않은…" at bounding box center [492, 287] width 280 height 154
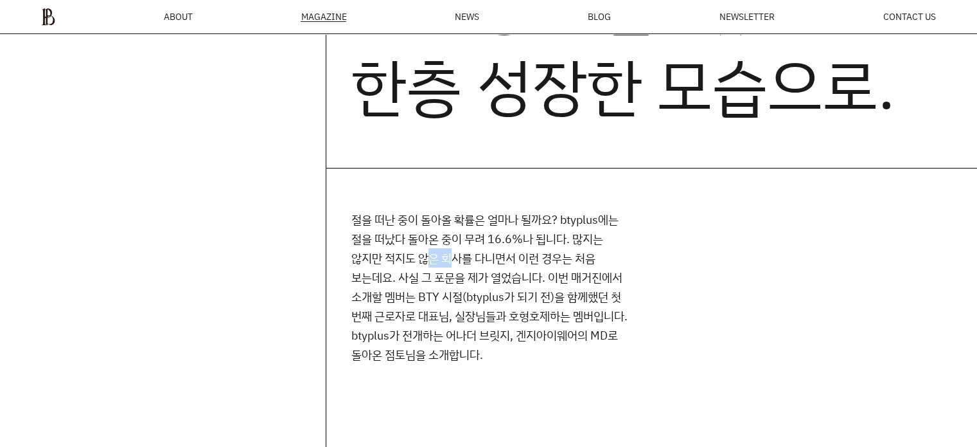
drag, startPoint x: 432, startPoint y: 254, endPoint x: 452, endPoint y: 254, distance: 20.6
click at [452, 254] on p "절을 떠난 중이 돌아올 확률은 얼마나 될까요? btyplus에는 절을 떠났다 돌아온 중이 무려 16.6%나 됩니다. 많지는 않지만 적지도 않은…" at bounding box center [492, 287] width 280 height 154
click at [487, 260] on p "절을 떠난 중이 돌아올 확률은 얼마나 될까요? btyplus에는 절을 떠났다 돌아온 중이 무려 16.6%나 됩니다. 많지는 않지만 적지도 않은…" at bounding box center [492, 287] width 280 height 154
drag, startPoint x: 504, startPoint y: 259, endPoint x: 630, endPoint y: 262, distance: 126.0
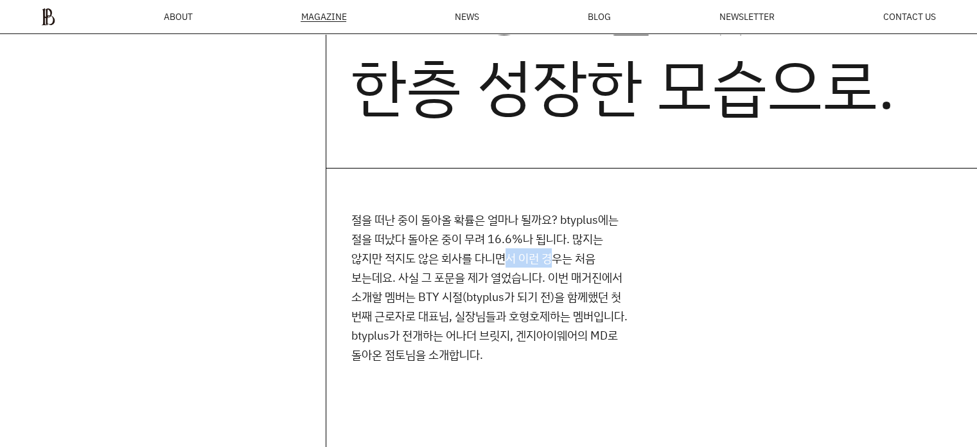
click at [566, 259] on p "절을 떠난 중이 돌아올 확률은 얼마나 될까요? btyplus에는 절을 떠났다 돌아온 중이 무려 16.6%나 됩니다. 많지는 않지만 적지도 않은…" at bounding box center [492, 287] width 280 height 154
click at [630, 262] on p "절을 떠난 중이 돌아올 확률은 얼마나 될까요? btyplus에는 절을 떠났다 돌아온 중이 무려 16.6%나 됩니다. 많지는 않지만 적지도 않은…" at bounding box center [492, 287] width 280 height 154
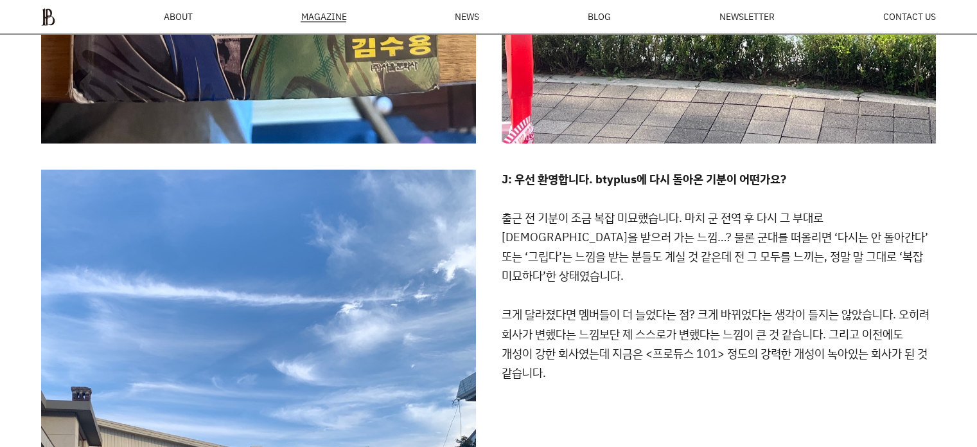
scroll to position [2170, 0]
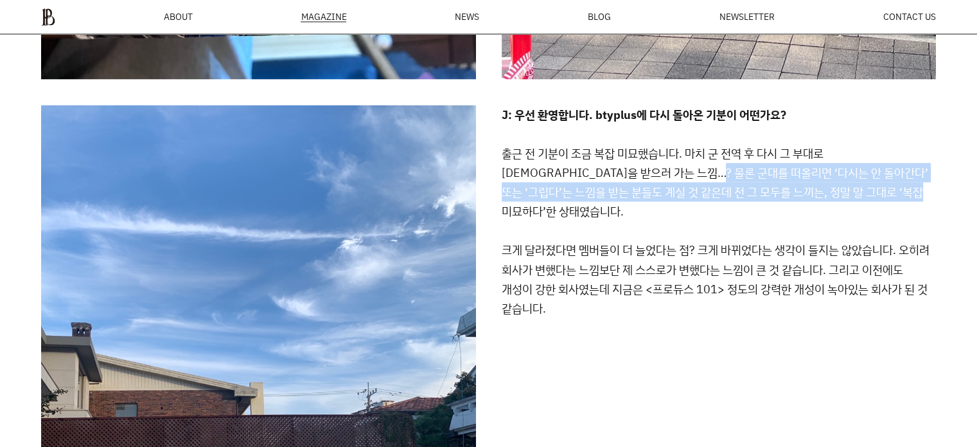
drag, startPoint x: 645, startPoint y: 179, endPoint x: 925, endPoint y: 186, distance: 279.7
click at [925, 186] on p "J: 우선 환영합니다. btyplus에 다시 돌아온 기분이 어떤가요? 출근 전 기분이 조금 복잡 미묘했습니다. 마치 군 전역 후 다시 그 부대…" at bounding box center [719, 395] width 435 height 580
click at [848, 195] on p "J: 우선 환영합니다. btyplus에 다시 돌아온 기분이 어떤가요? 출근 전 기분이 조금 복잡 미묘했습니다. 마치 군 전역 후 다시 그 부대…" at bounding box center [719, 395] width 435 height 580
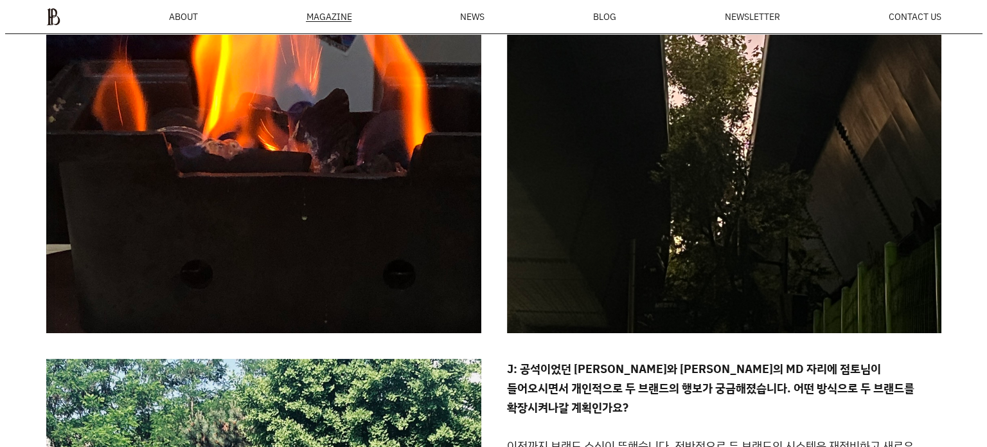
scroll to position [0, 0]
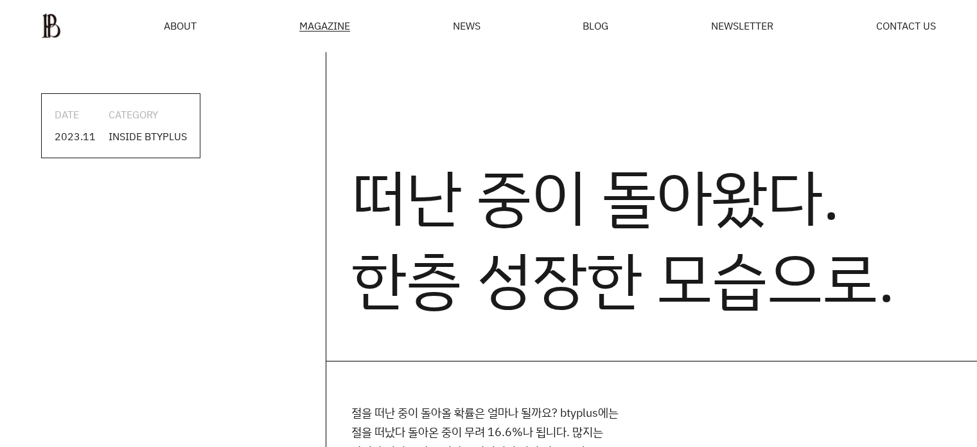
drag, startPoint x: 328, startPoint y: 26, endPoint x: 328, endPoint y: 35, distance: 9.6
click at [329, 25] on div "MAGAZINE" at bounding box center [324, 26] width 51 height 11
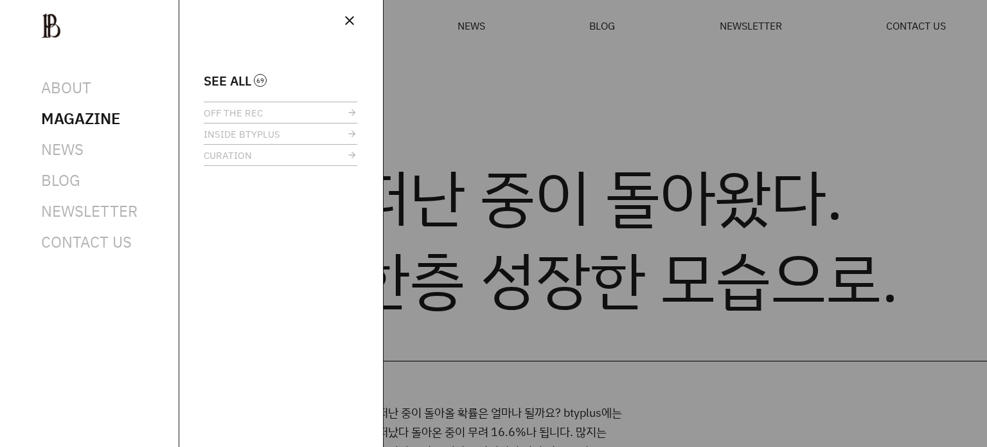
click at [112, 123] on span "MAGAZINE" at bounding box center [80, 118] width 79 height 21
click at [117, 112] on span "MAGAZINE" at bounding box center [80, 118] width 79 height 21
click at [236, 79] on span "SEE ALL" at bounding box center [228, 81] width 48 height 10
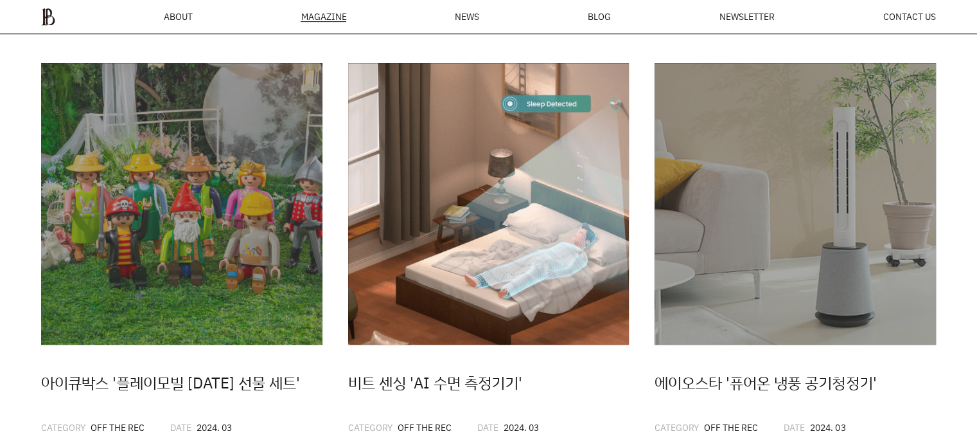
scroll to position [817, 0]
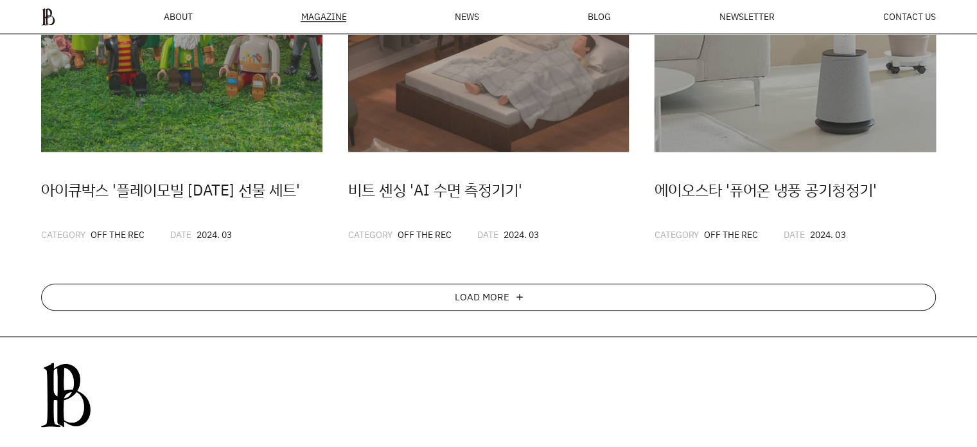
click at [476, 295] on div "LOAD MORE" at bounding box center [482, 297] width 55 height 10
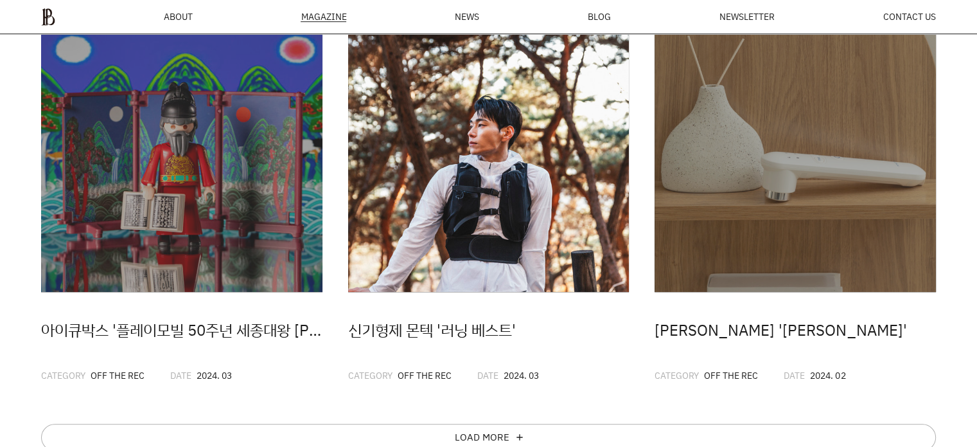
scroll to position [1267, 0]
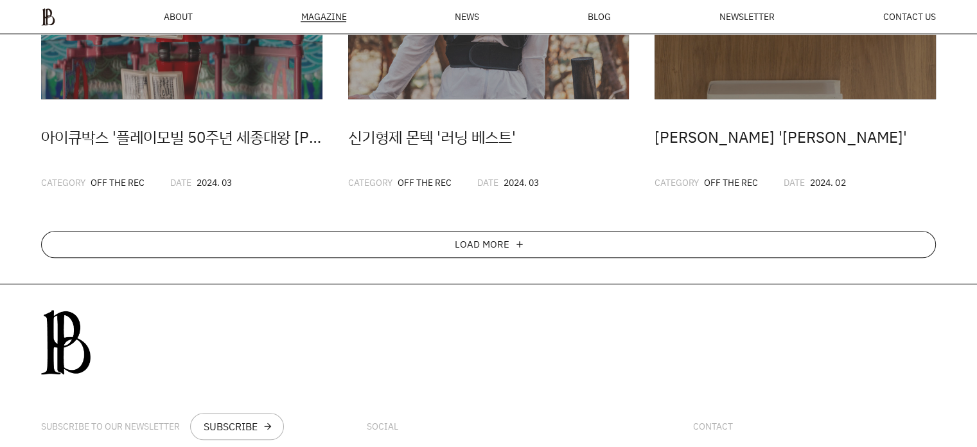
click at [496, 233] on div "LOAD MORE add" at bounding box center [488, 244] width 895 height 27
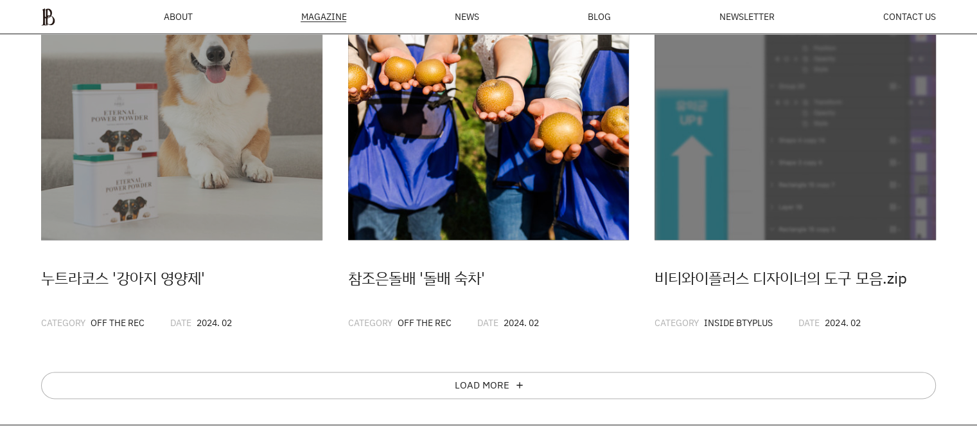
scroll to position [1589, 0]
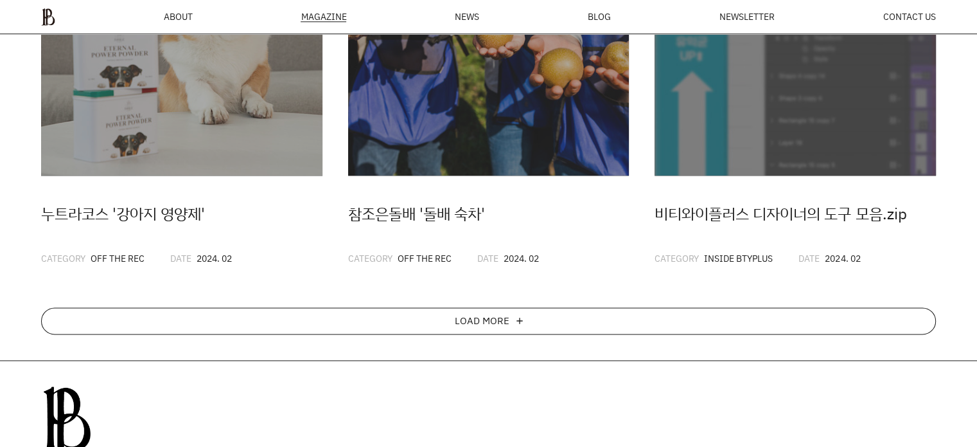
click at [487, 318] on div "LOAD MORE" at bounding box center [482, 321] width 55 height 10
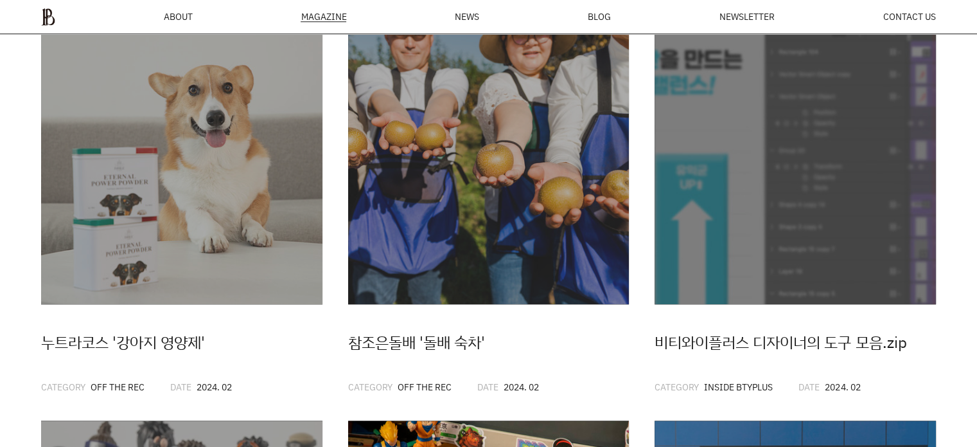
scroll to position [1396, 0]
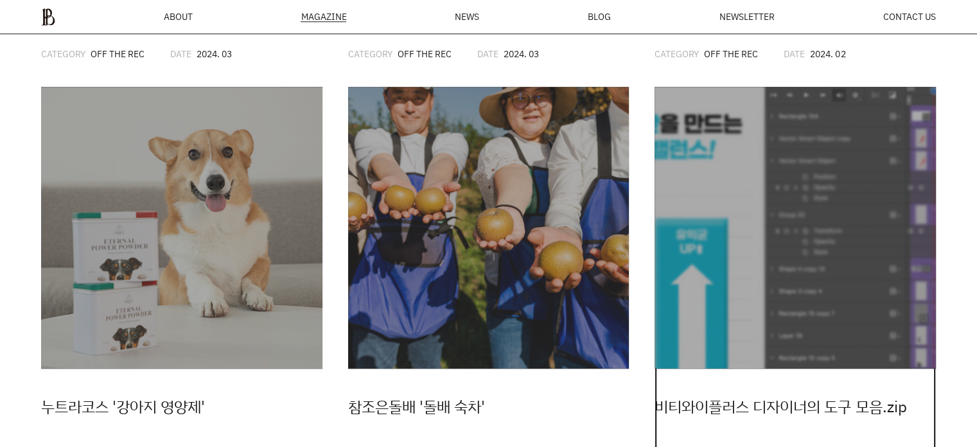
click at [761, 207] on img at bounding box center [795, 227] width 281 height 281
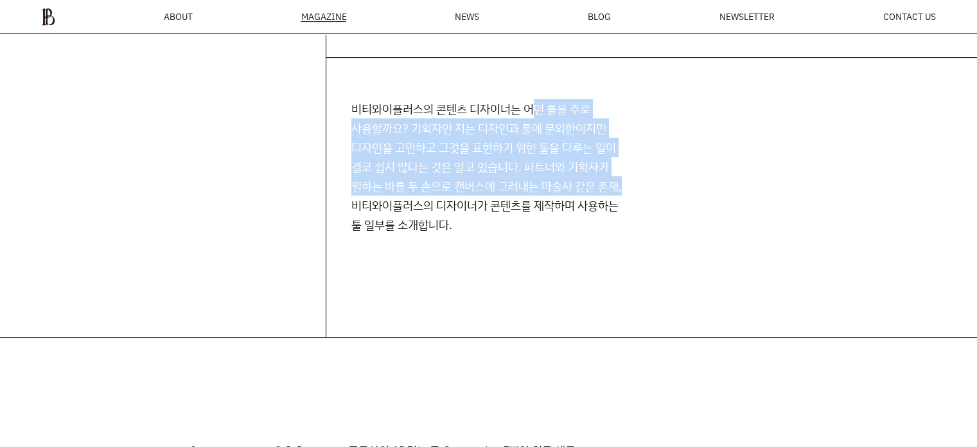
drag, startPoint x: 532, startPoint y: 105, endPoint x: 627, endPoint y: 188, distance: 126.6
click at [627, 188] on p "비티와이플러스의 콘텐츠 디자이너는 어떤 툴을 주로 사용할까요? 기획자인 저는 디자인과 툴에 문외한이지만 디자인을 고민하고 그것을 표현하기 위한…" at bounding box center [492, 166] width 280 height 135
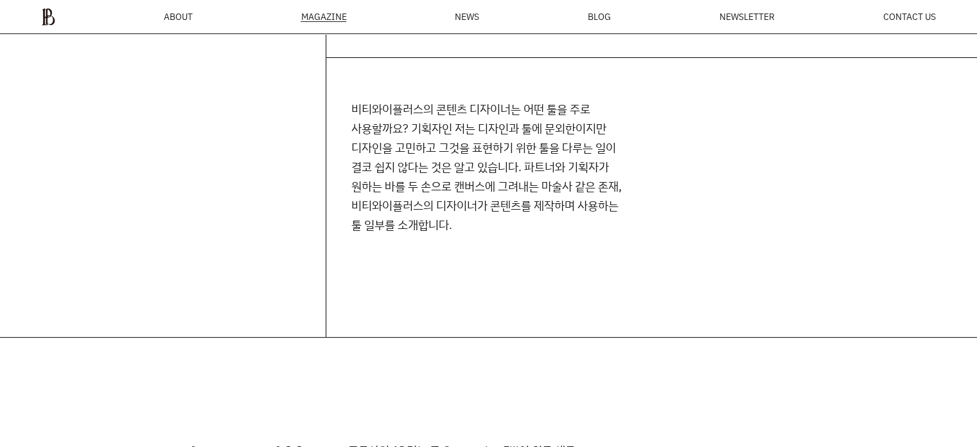
click at [623, 208] on p "비티와이플러스의 콘텐츠 디자이너는 어떤 툴을 주로 사용할까요? 기획자인 저는 디자인과 툴에 문외한이지만 디자인을 고민하고 그것을 표현하기 위한…" at bounding box center [492, 166] width 280 height 135
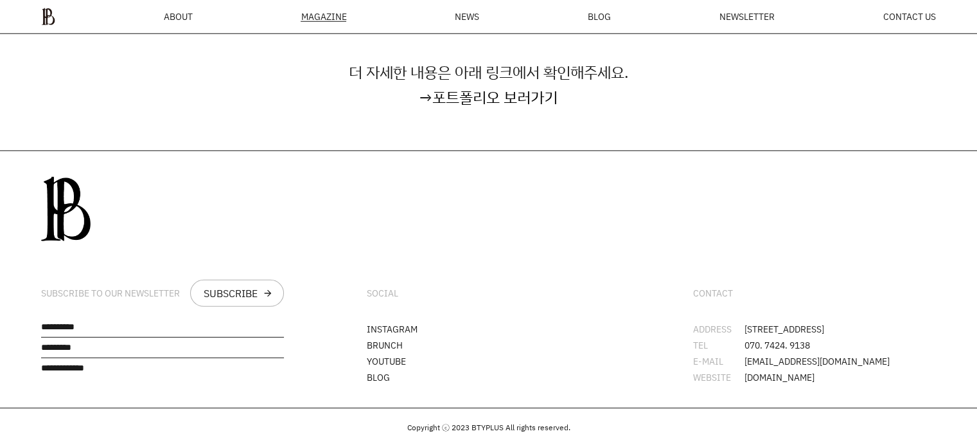
scroll to position [3567, 0]
